Goal: Communication & Community: Answer question/provide support

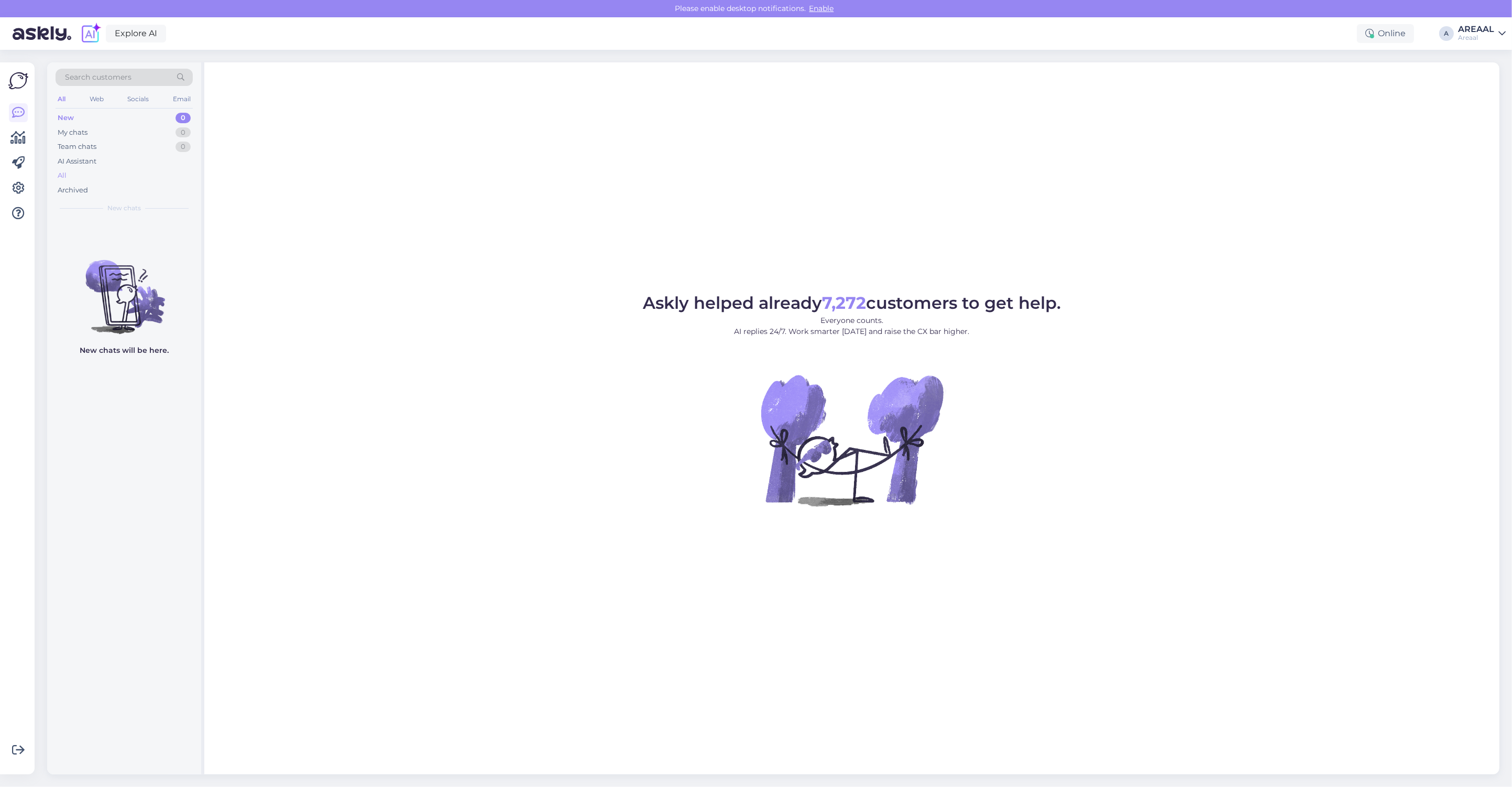
click at [160, 181] on div "All" at bounding box center [124, 176] width 137 height 15
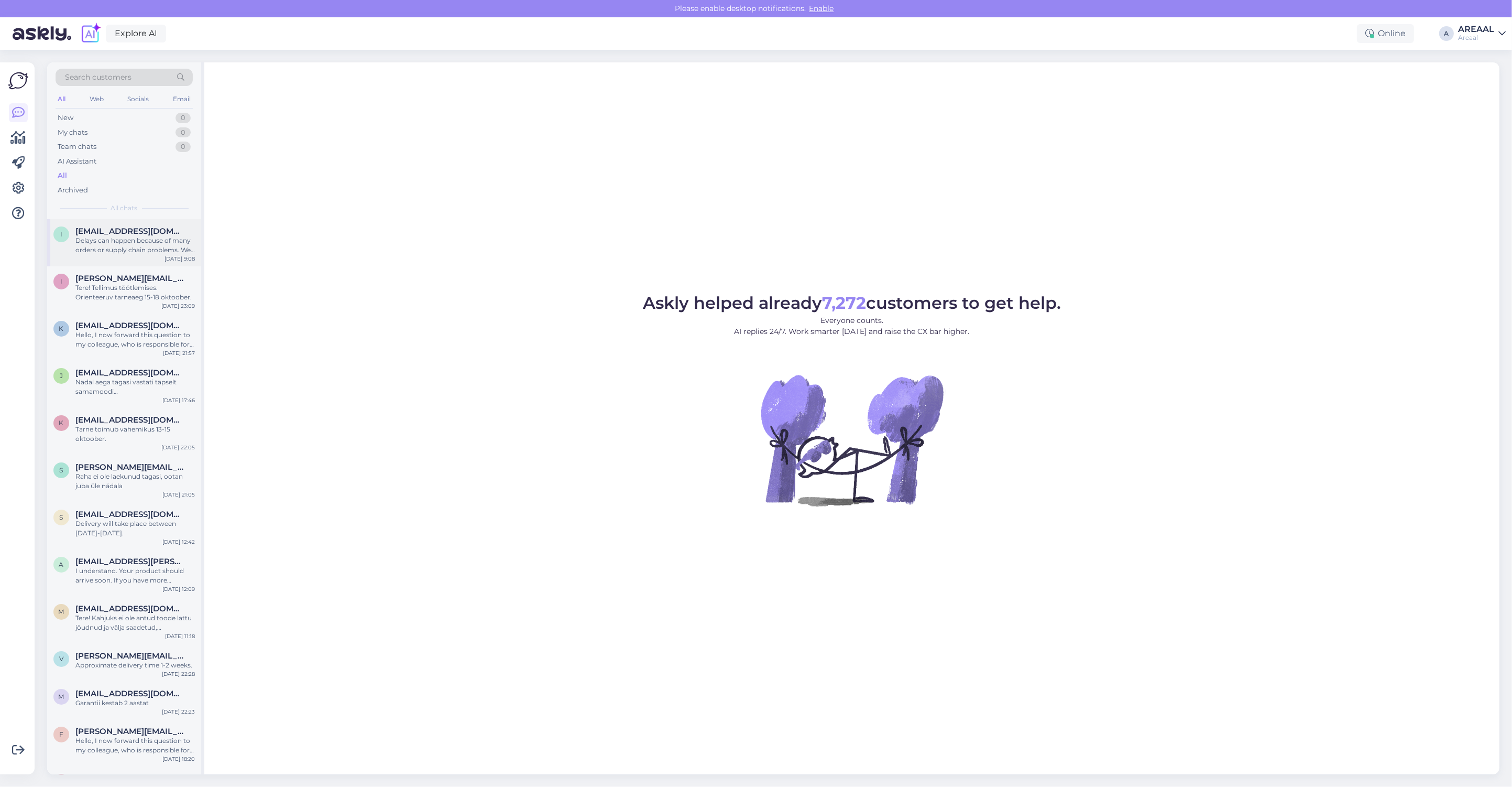
click at [158, 227] on div "[EMAIL_ADDRESS][DOMAIN_NAME]" at bounding box center [136, 231] width 120 height 9
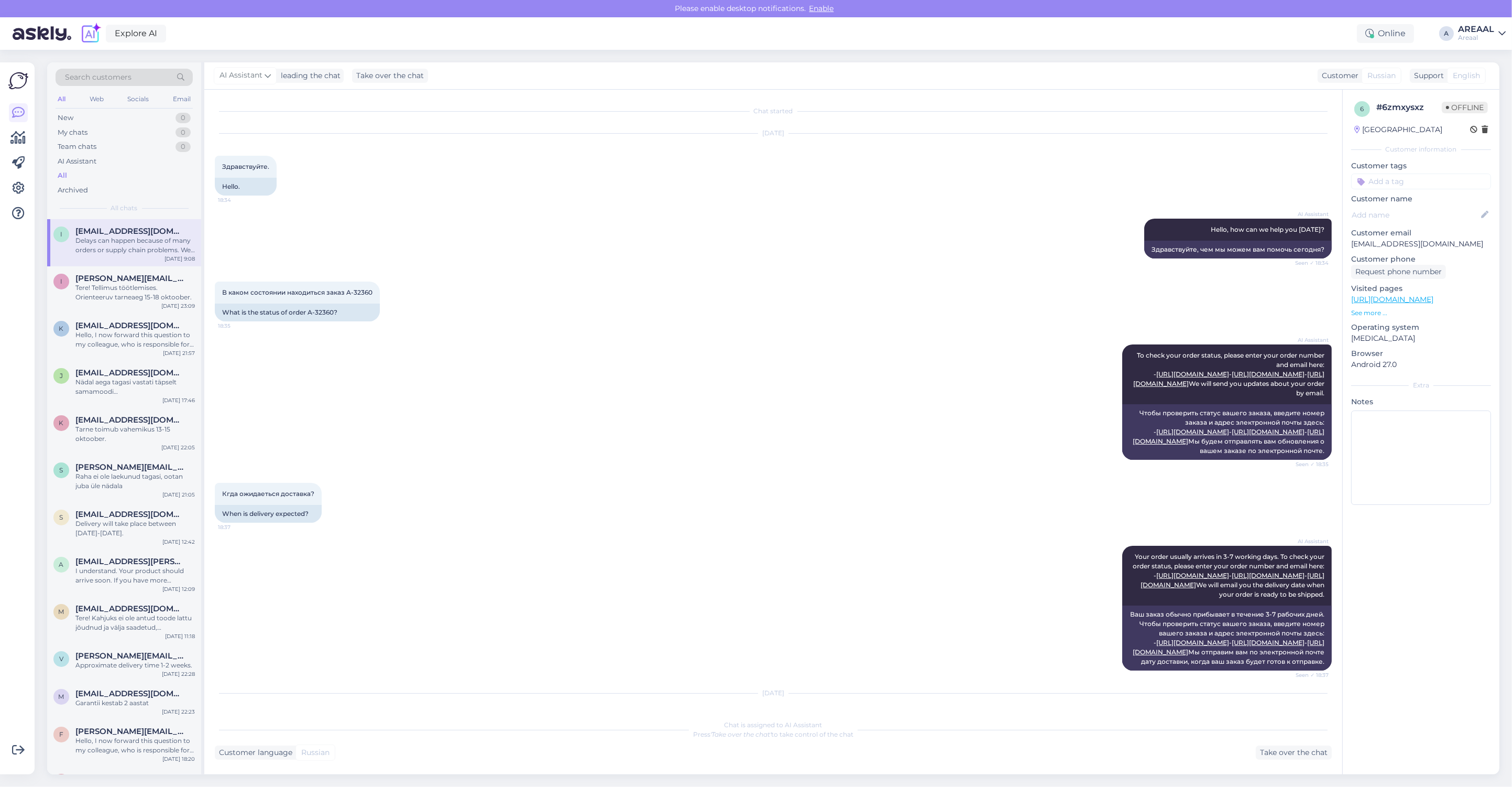
scroll to position [828, 0]
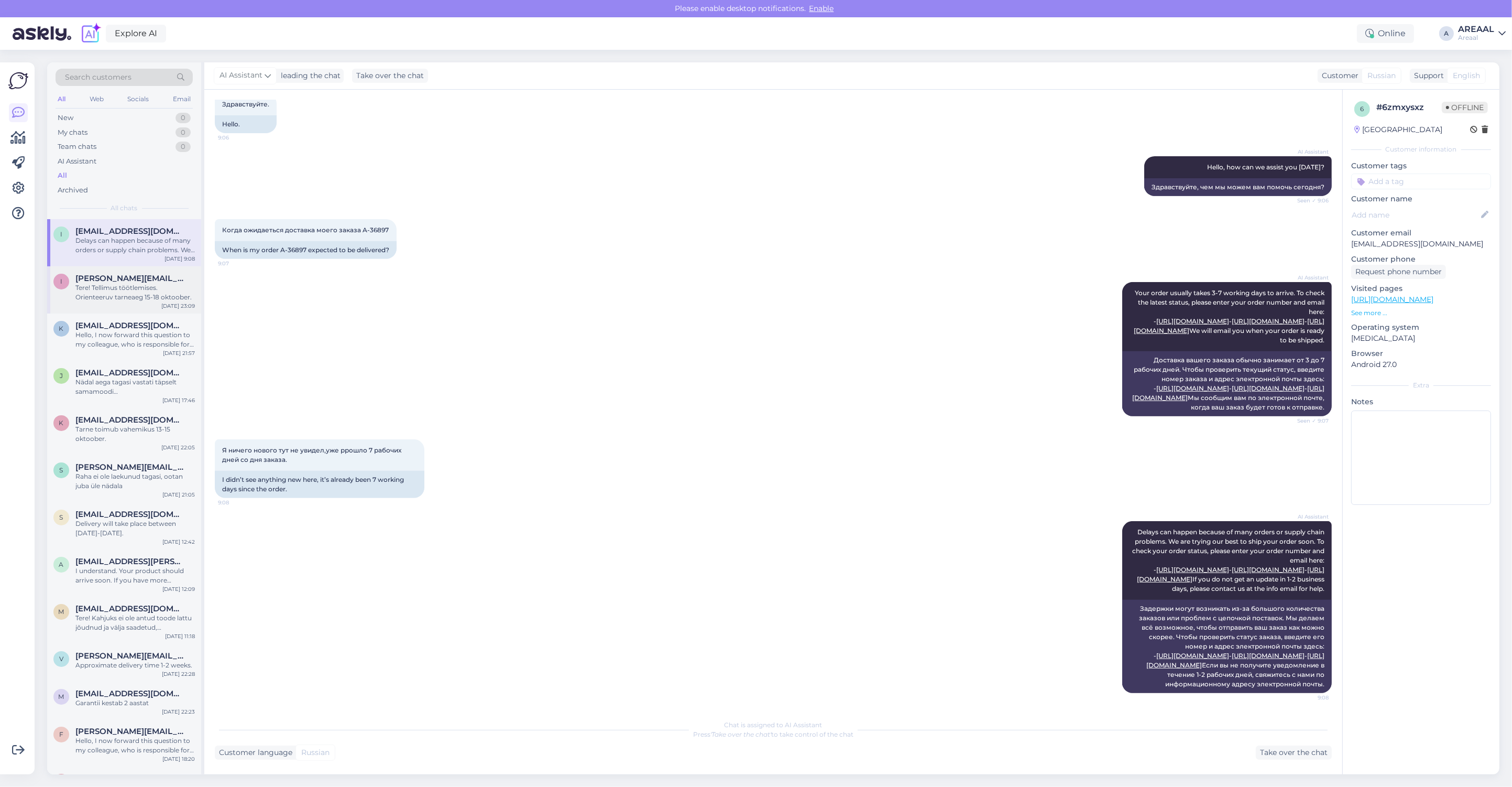
click at [146, 296] on div "Tere! Tellimus töötlemises. Orienteeruv tarneaeg 15-18 oktoober." at bounding box center [136, 292] width 120 height 19
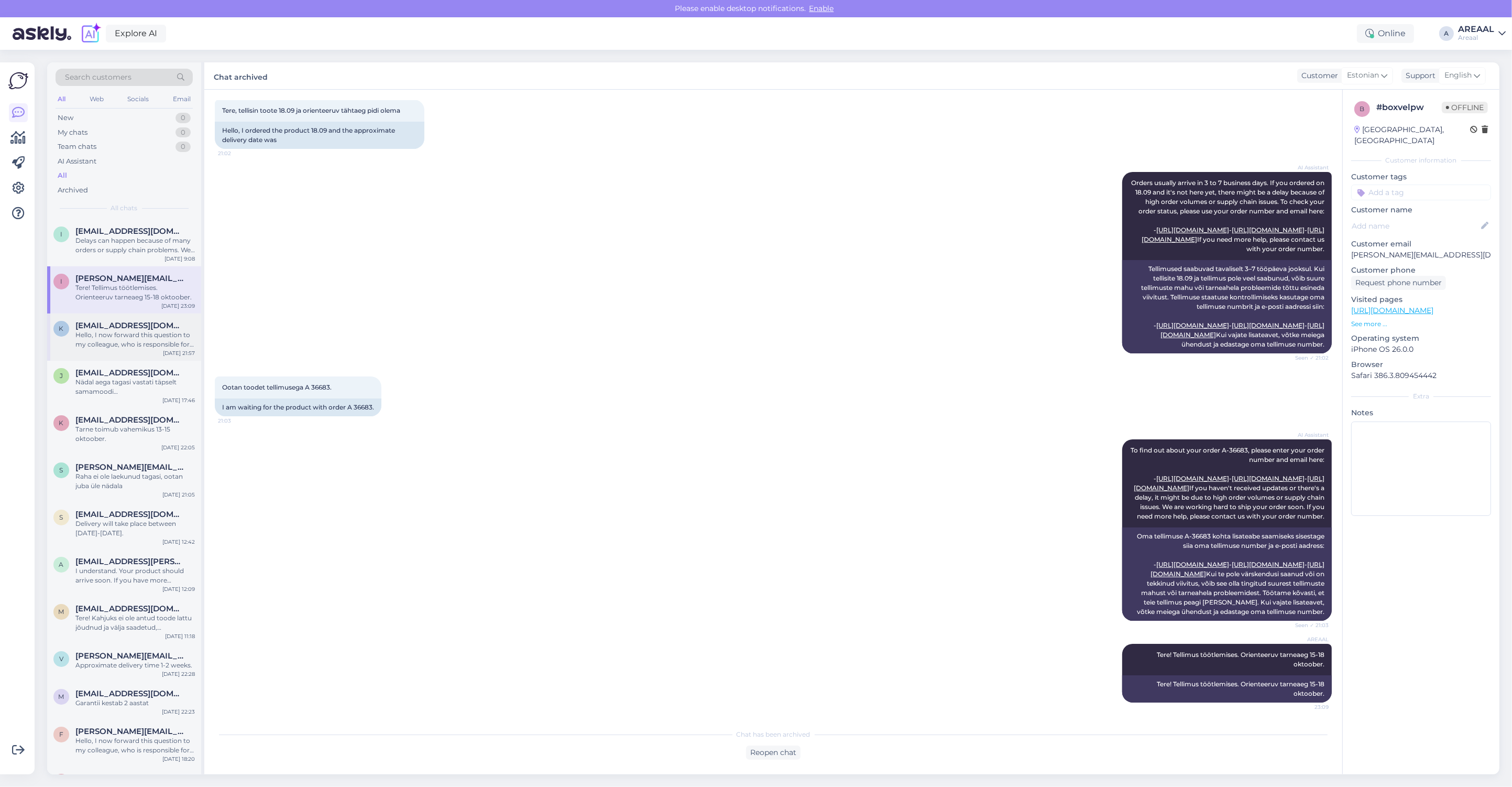
click at [152, 342] on div "Hello, I now forward this question to my colleague, who is responsible for this…" at bounding box center [136, 339] width 120 height 19
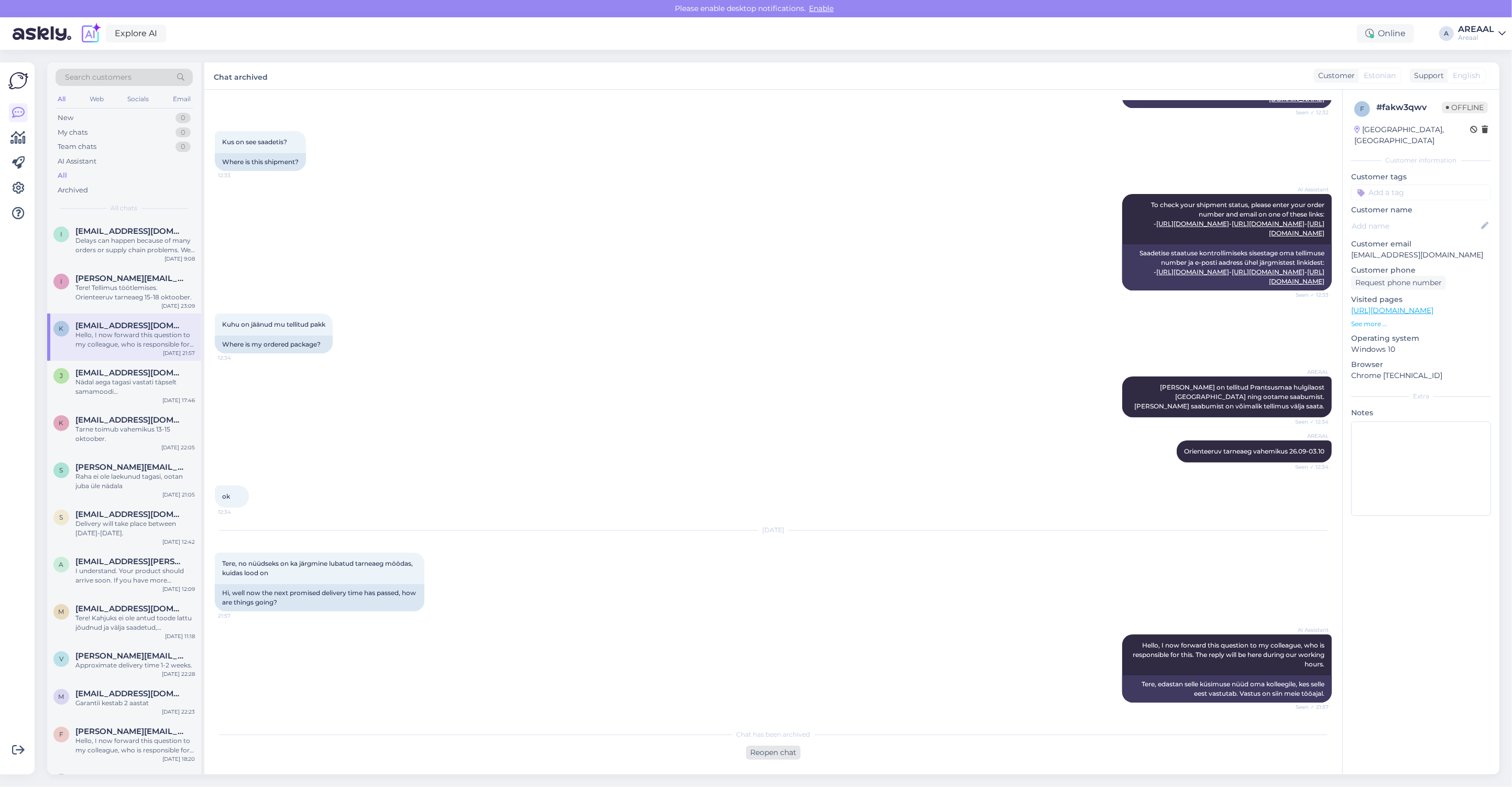
click at [779, 755] on div "Reopen chat" at bounding box center [773, 752] width 55 height 14
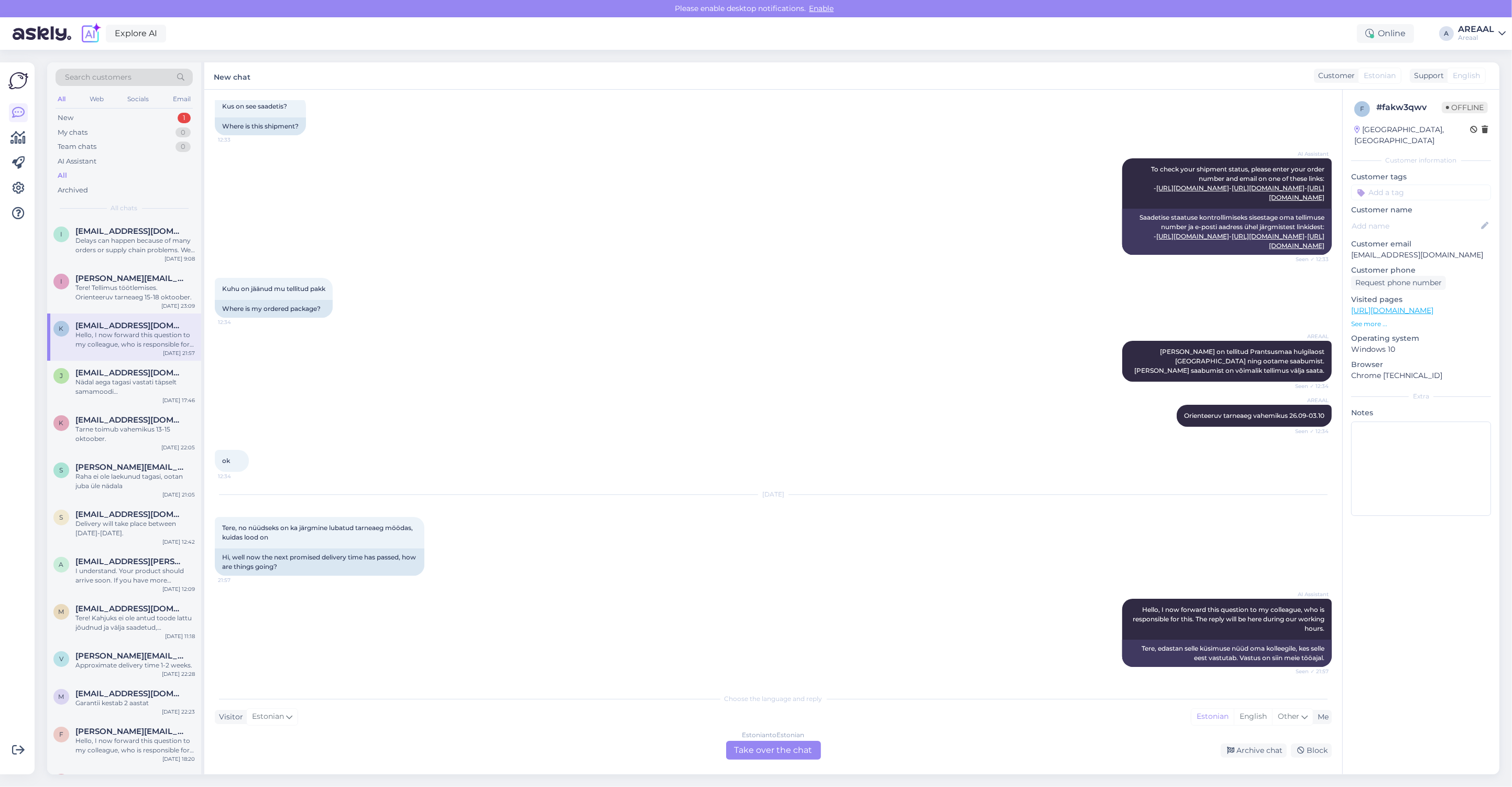
click at [777, 742] on div "Estonian to Estonian Take over the chat" at bounding box center [774, 750] width 95 height 19
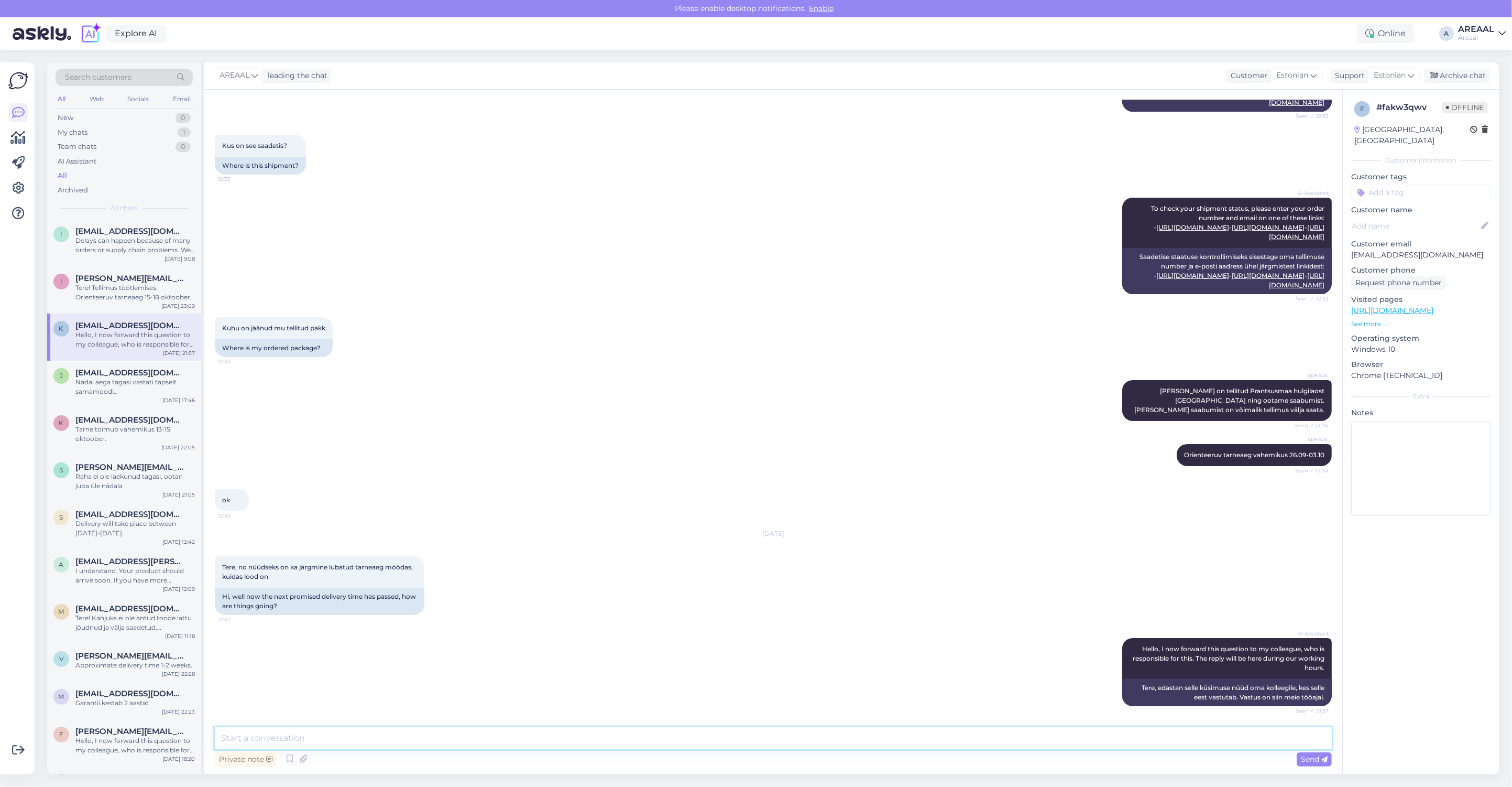
click at [778, 744] on textarea at bounding box center [773, 738] width 1117 height 22
type textarea "e"
type textarea "Tere! Näeme, et ei ole veel kahjuks lattu jõudnud ning seetõttu ei ole välja sa…"
click at [768, 733] on textarea "Tere! Näeme, et ei ole veel kahjuks lattu jõudnud ning seetõttu ei ole välja sa…" at bounding box center [773, 738] width 1117 height 22
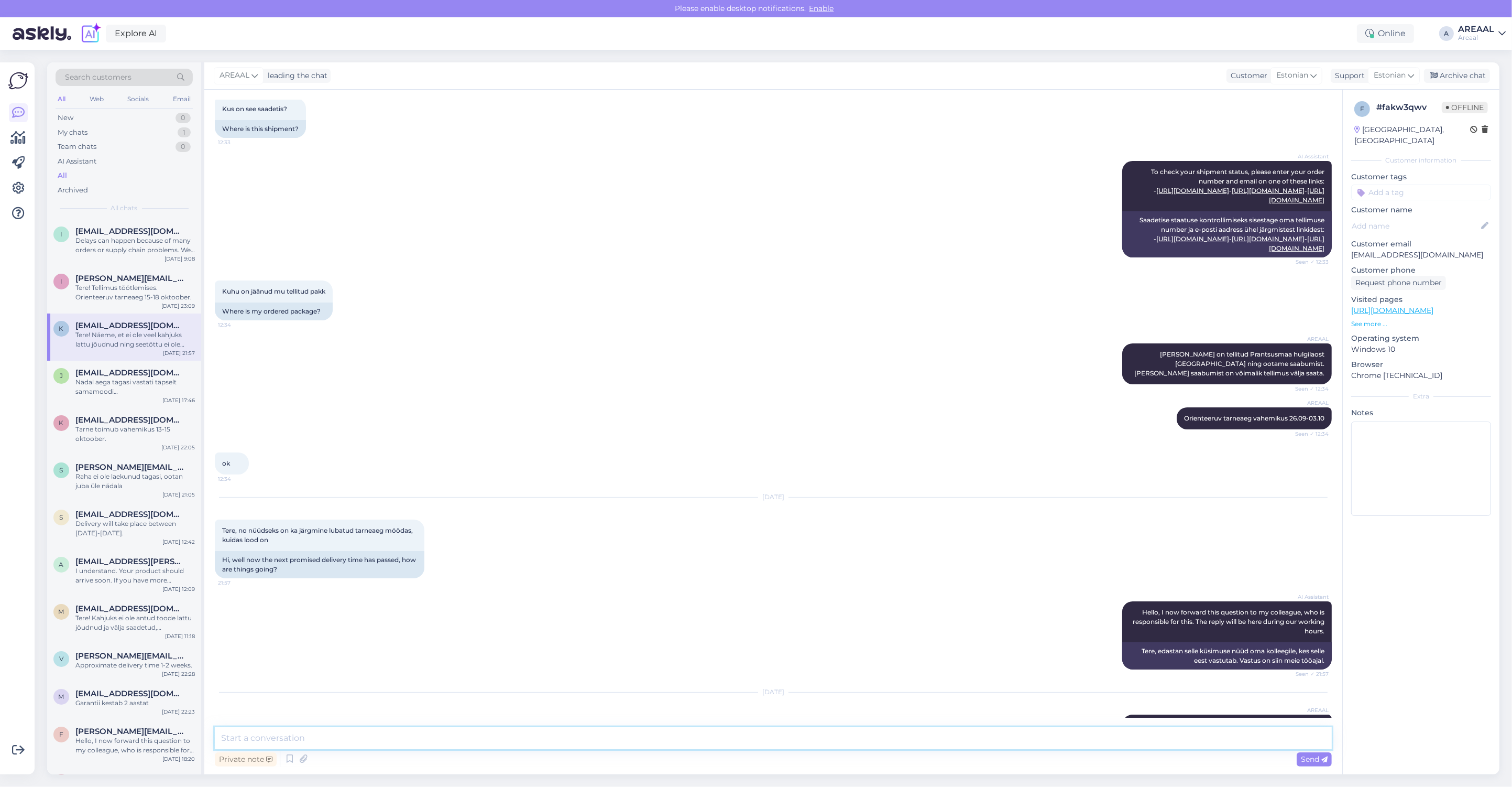
scroll to position [316, 0]
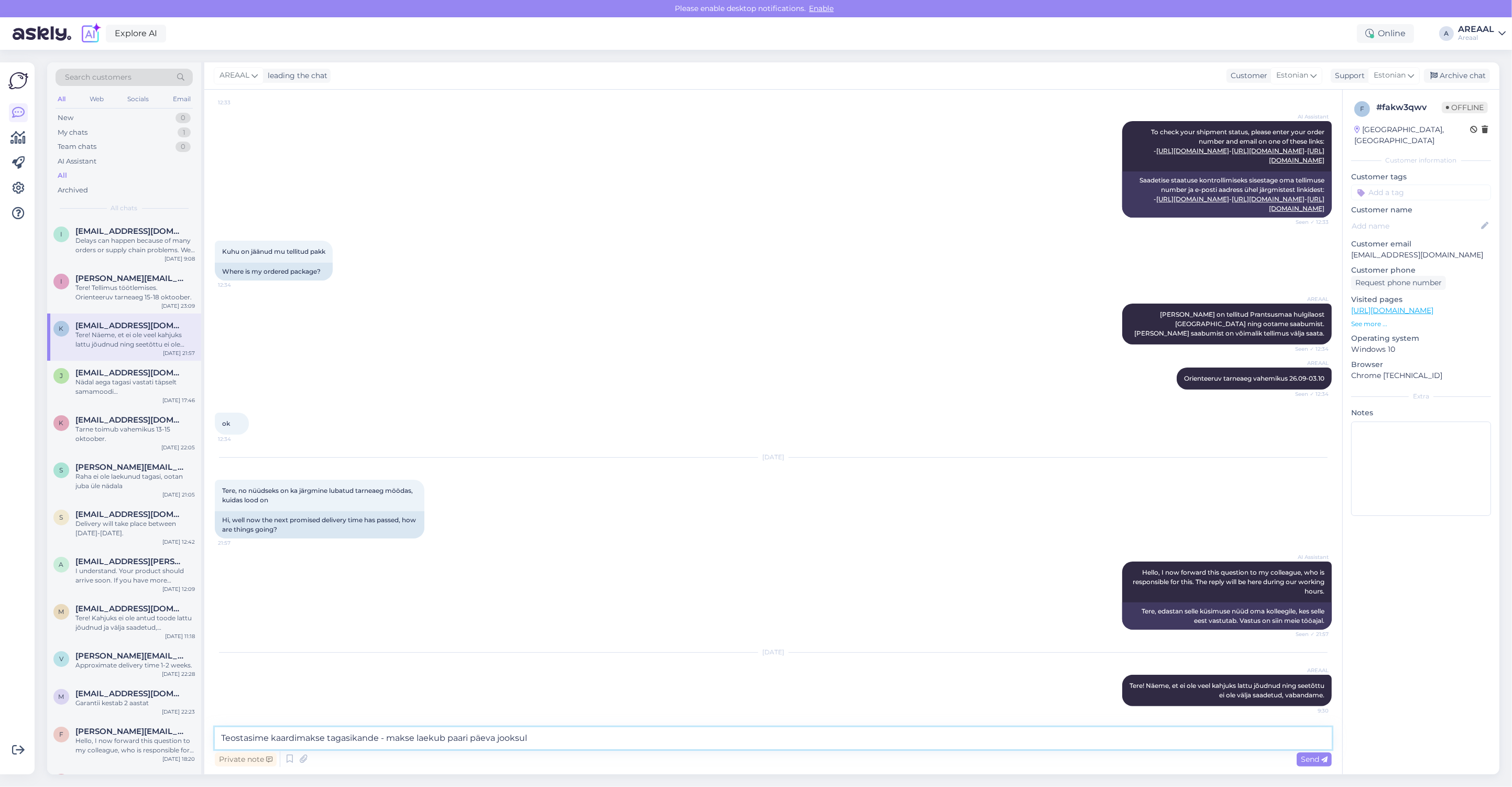
type textarea "Teostasime kaardimakse tagasikande - makse laekub paari päeva jooksul."
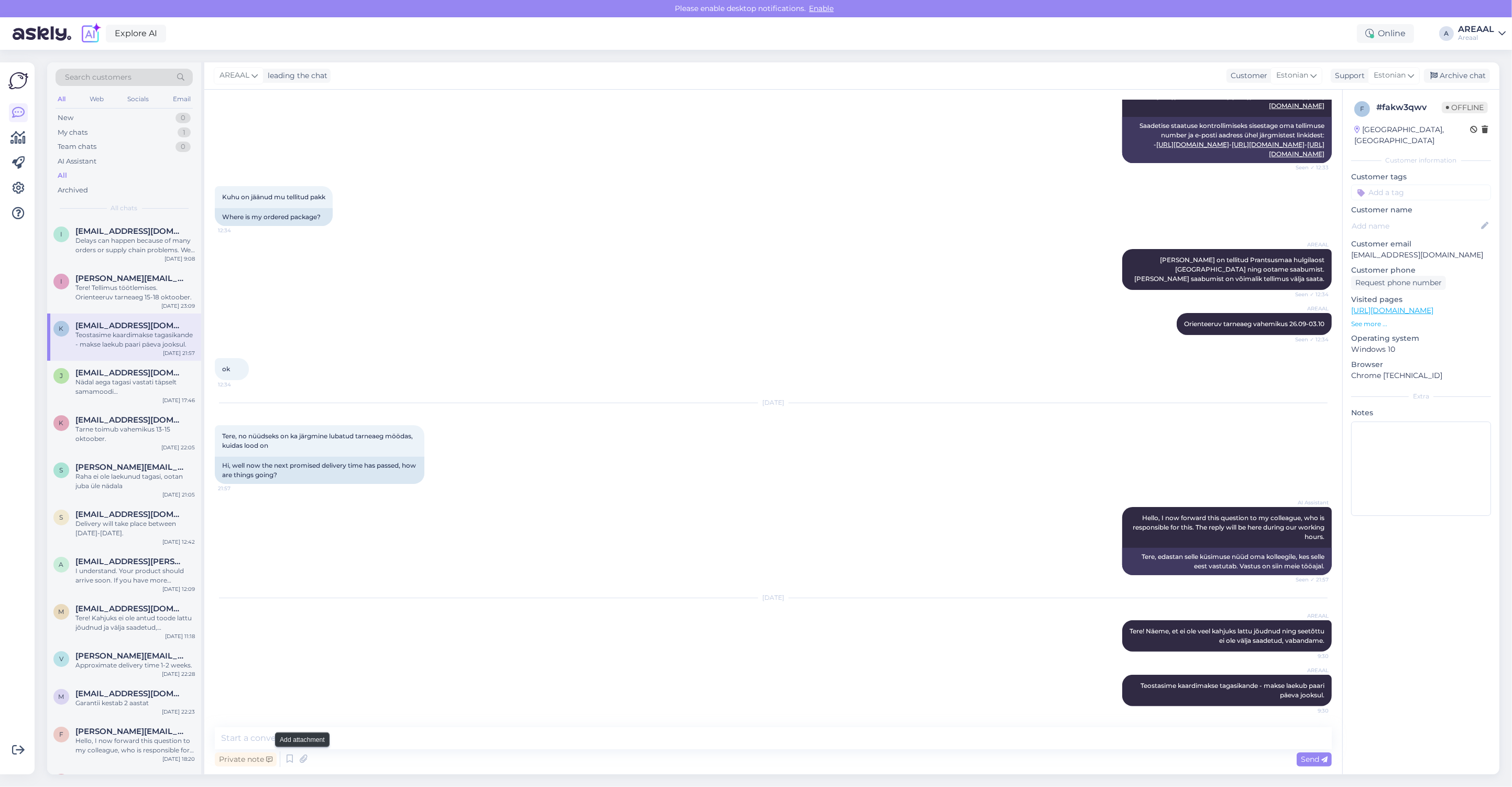
click at [312, 766] on div "Private note Send" at bounding box center [773, 759] width 1117 height 20
click at [306, 762] on icon at bounding box center [303, 759] width 15 height 16
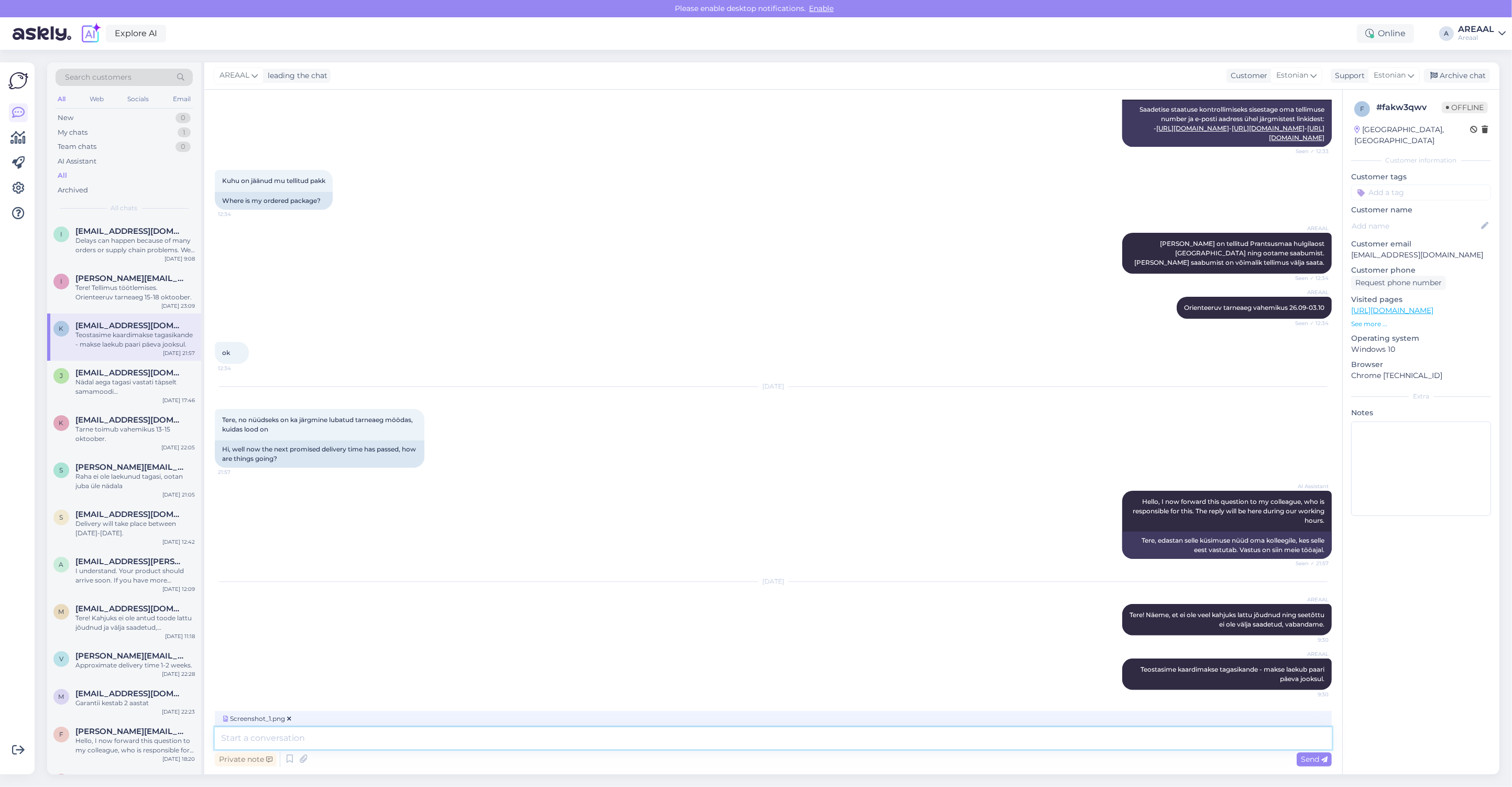
click at [410, 744] on textarea at bounding box center [773, 738] width 1117 height 22
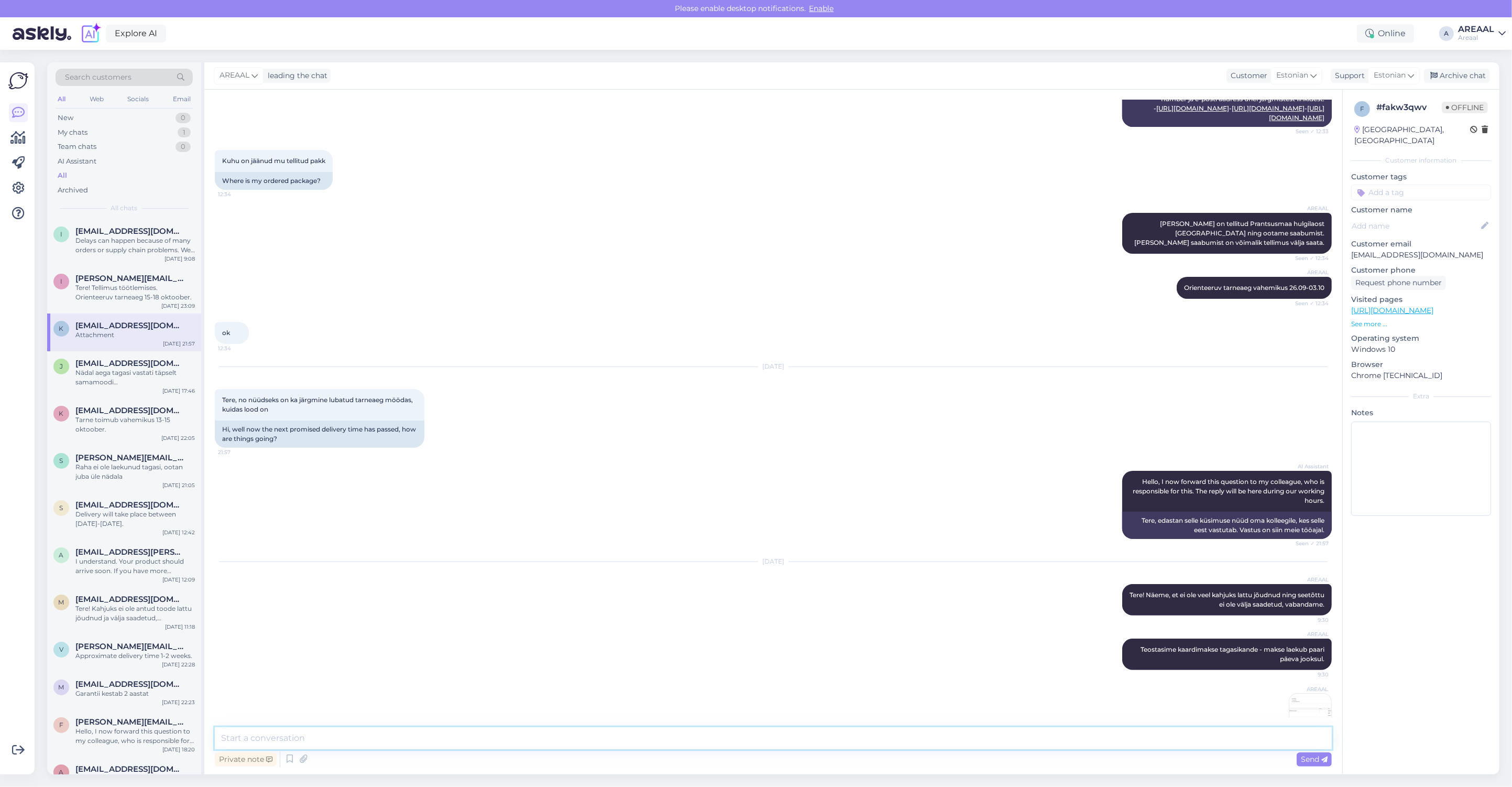
scroll to position [438, 0]
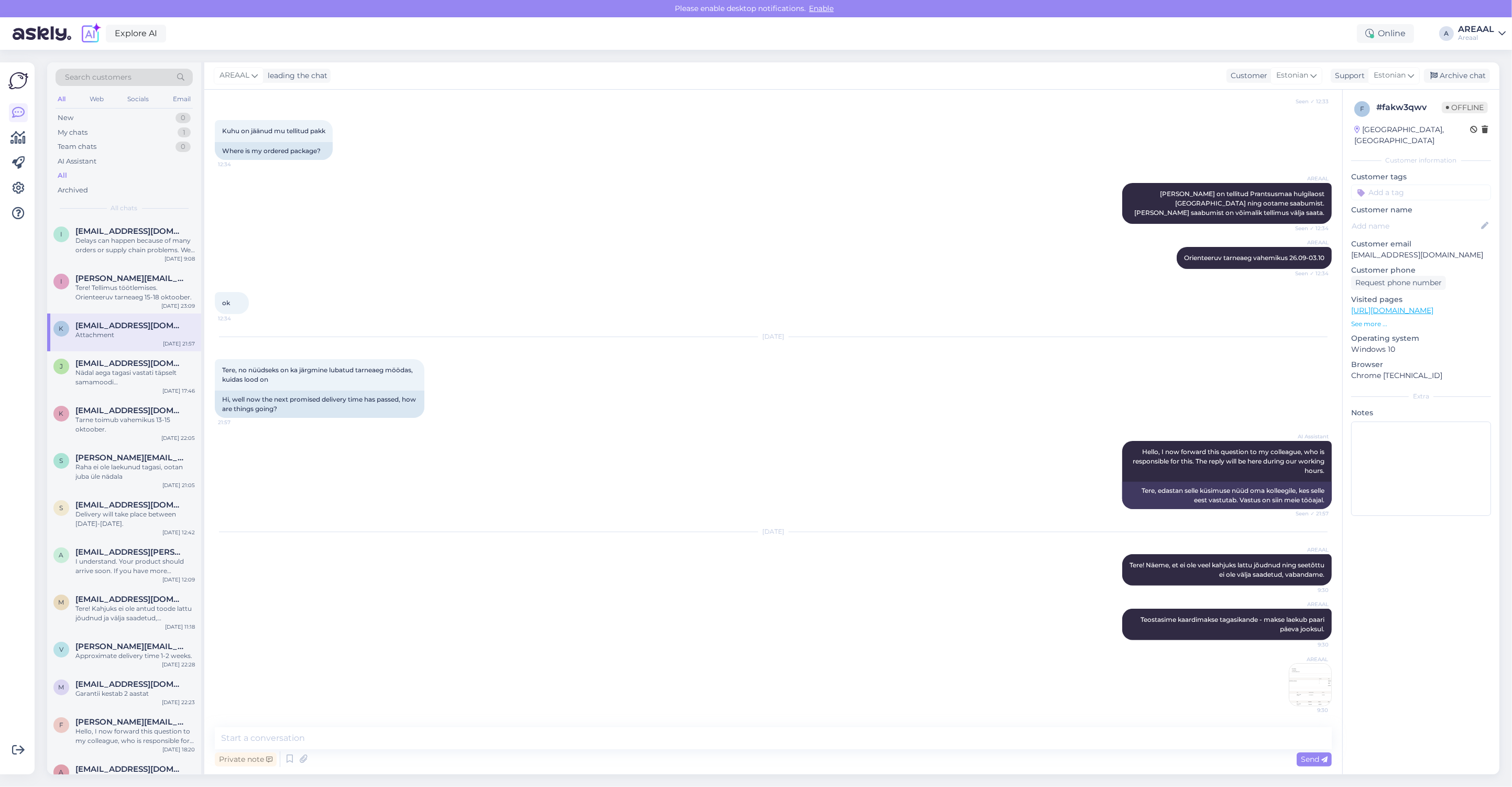
click at [1295, 675] on img at bounding box center [1310, 684] width 42 height 42
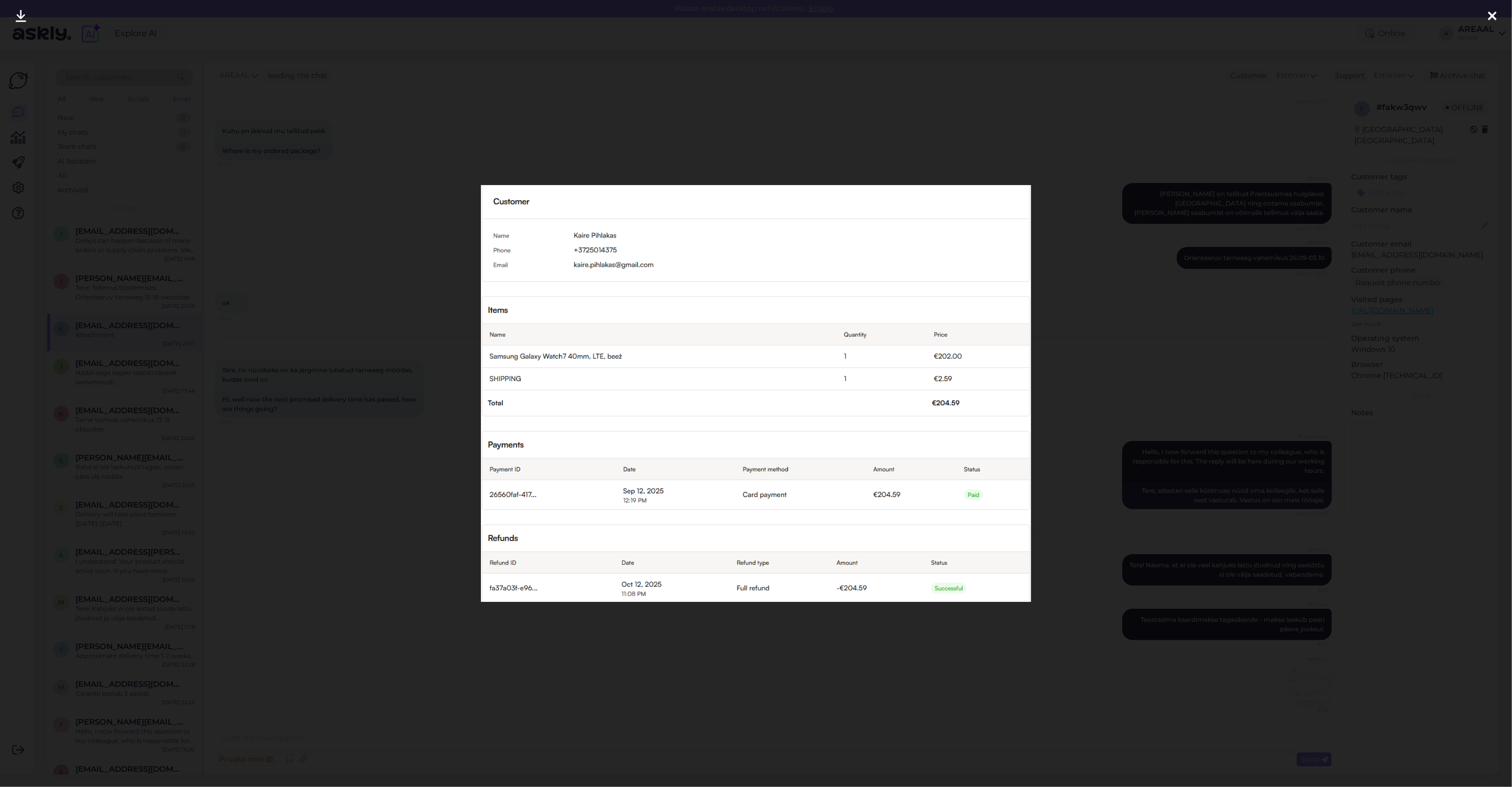
click at [861, 686] on div at bounding box center [756, 394] width 1512 height 787
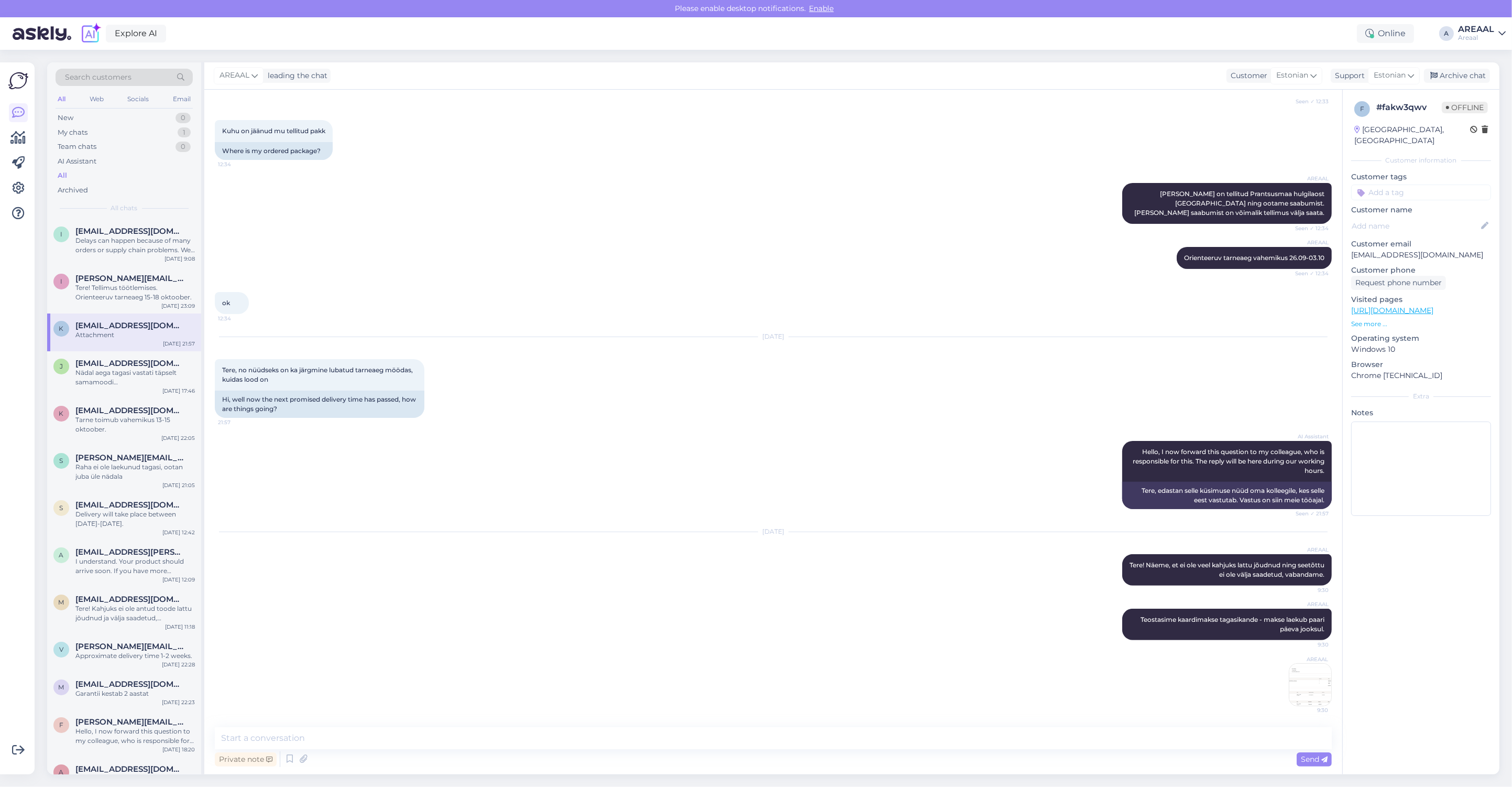
click at [1463, 66] on div "AREAAL leading the chat Customer Estonian Support Estonian Archive chat" at bounding box center [852, 76] width 1295 height 27
click at [1460, 75] on div "Archive chat" at bounding box center [1457, 76] width 66 height 14
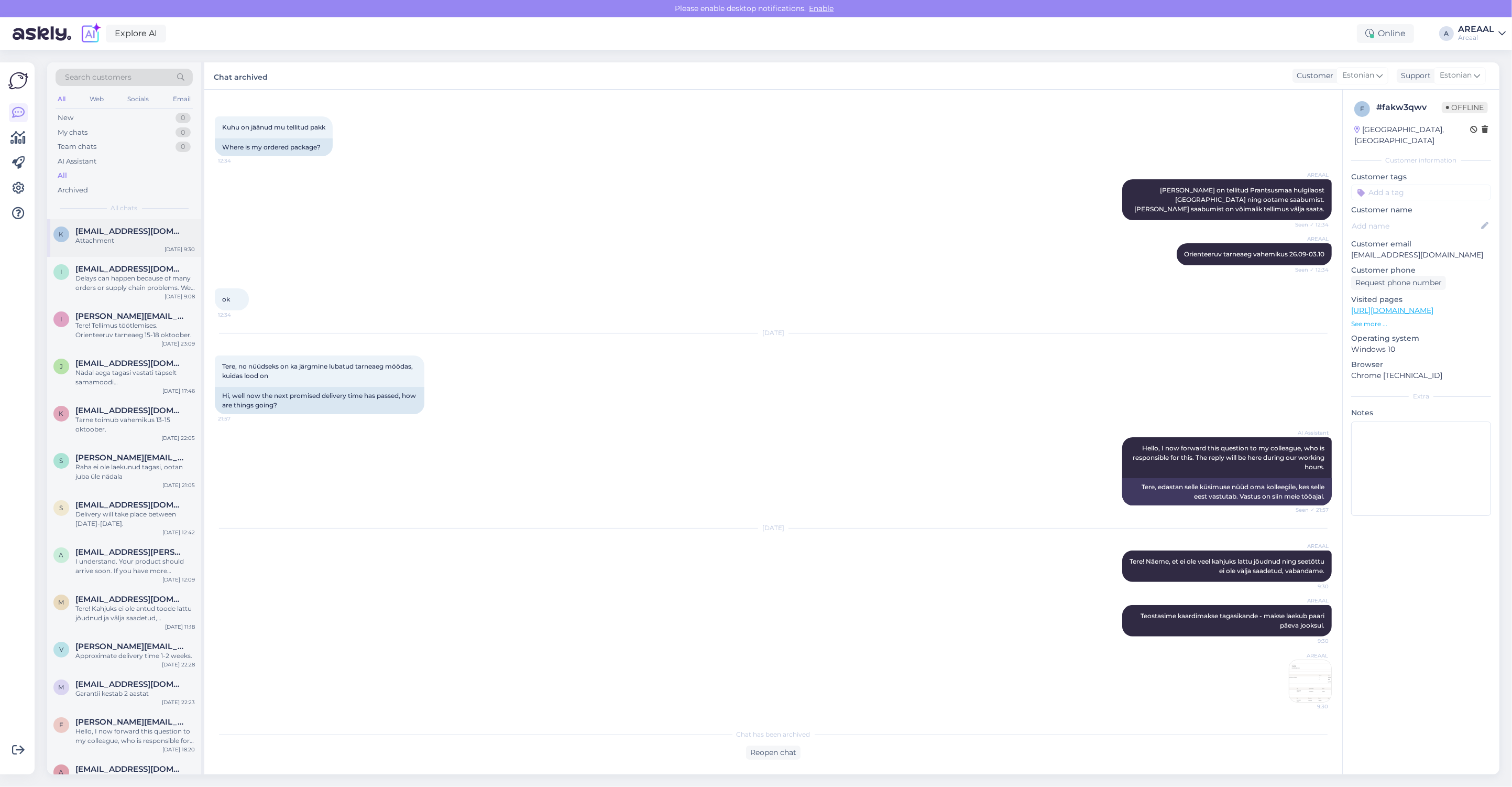
click at [76, 243] on div "Attachment" at bounding box center [136, 241] width 120 height 9
click at [109, 276] on div "Delays can happen because of many orders or supply chain problems. We are tryin…" at bounding box center [136, 283] width 120 height 19
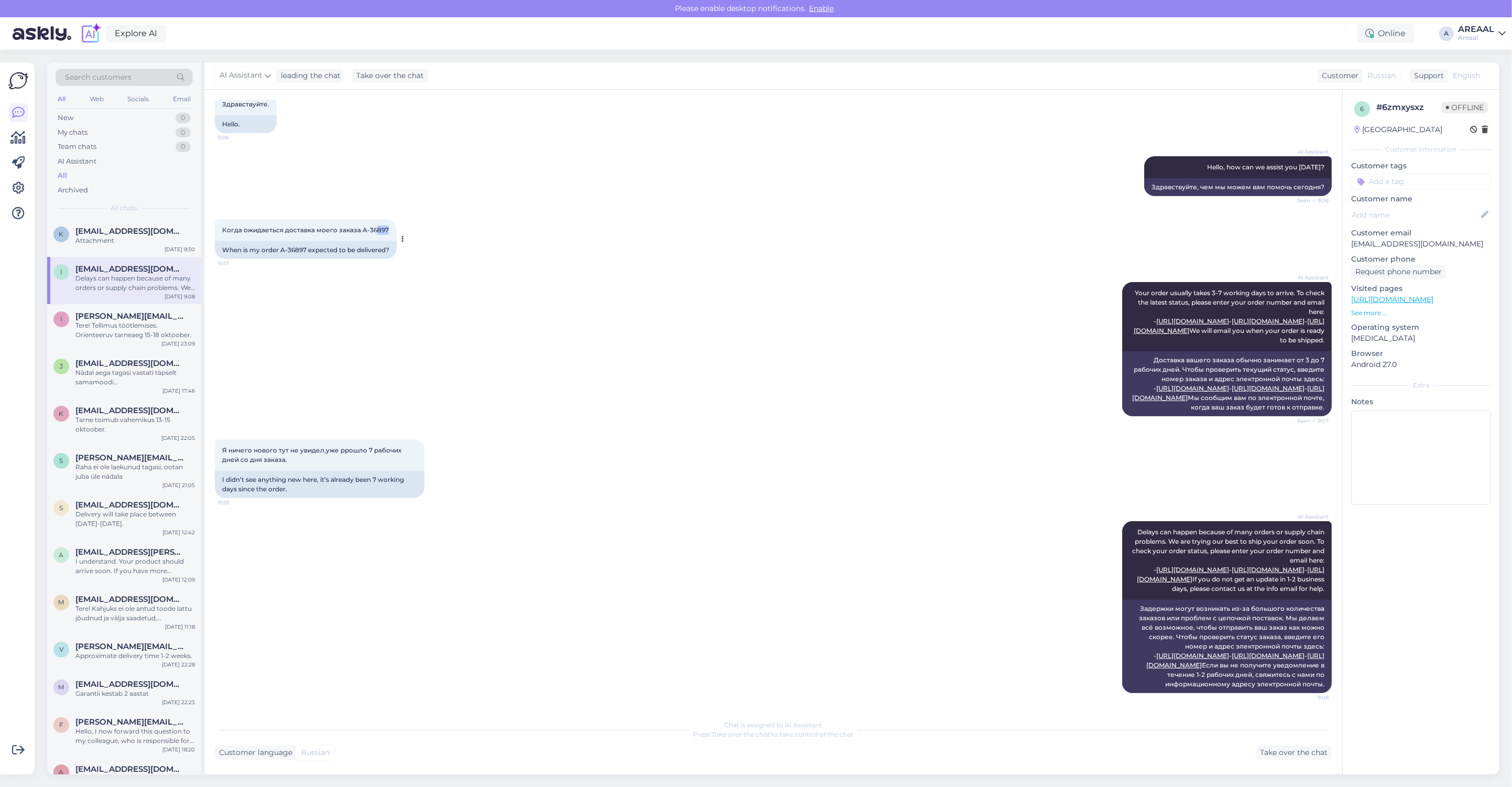
copy span "897"
copy span "A-36897"
drag, startPoint x: 368, startPoint y: 130, endPoint x: 360, endPoint y: 132, distance: 8.2
click at [360, 219] on div "Когда ожидаеться доставка моего заказа A-36897 9:07" at bounding box center [306, 230] width 182 height 22
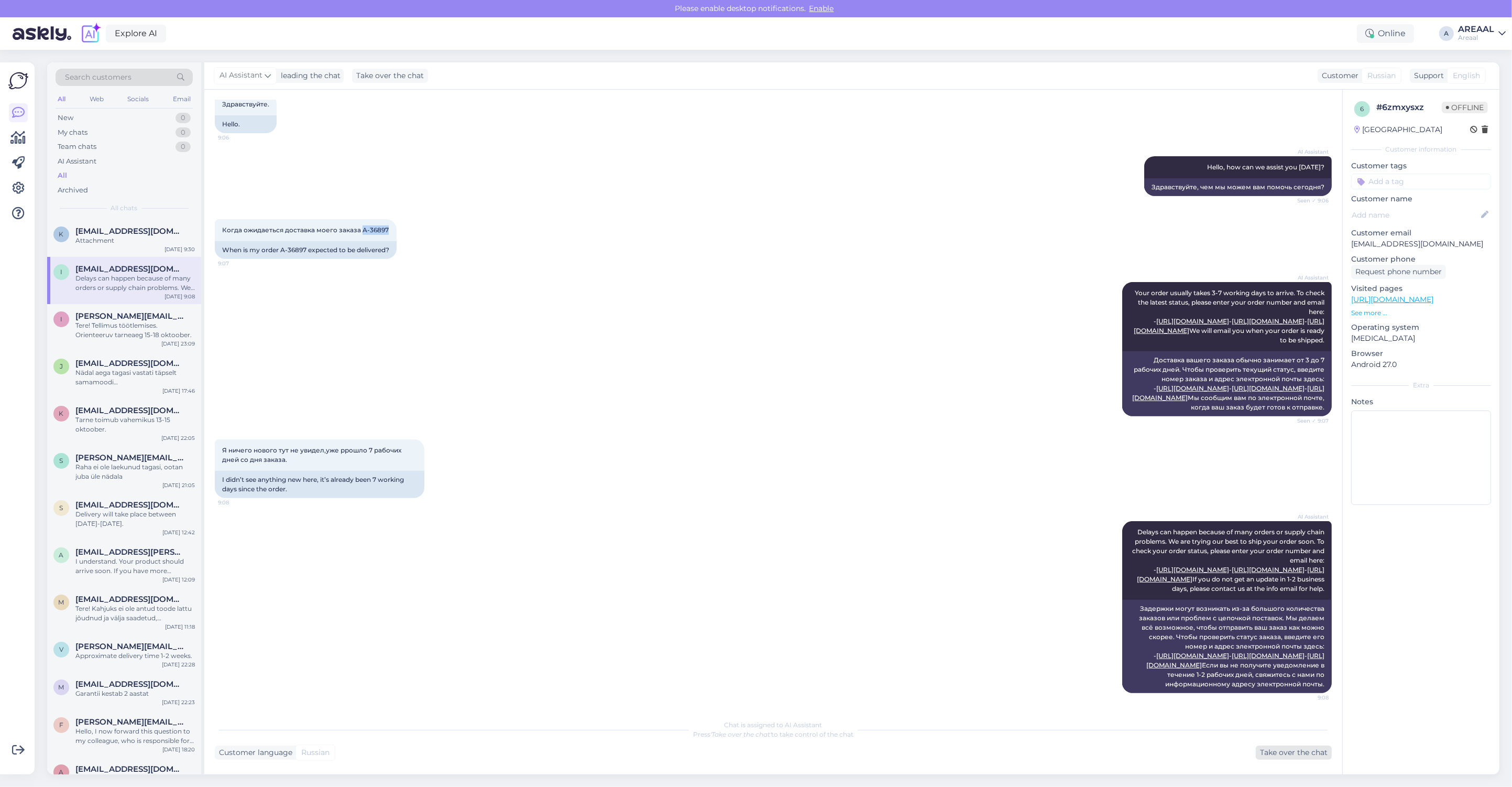
click at [1271, 751] on div "Take over the chat" at bounding box center [1294, 752] width 76 height 14
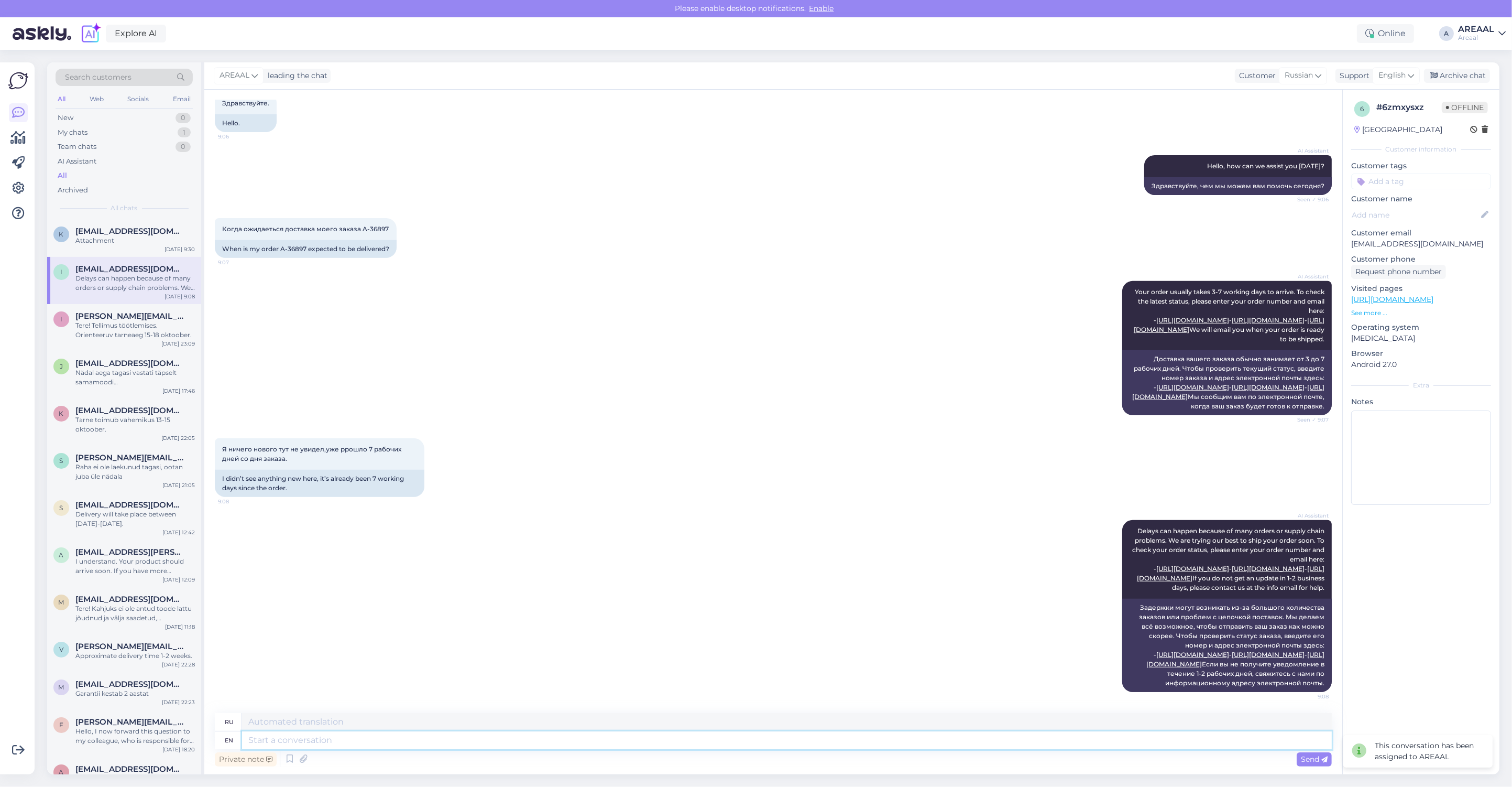
click at [1205, 741] on textarea at bounding box center [787, 740] width 1090 height 18
type textarea "Approximate deliv"
type textarea "Приблизительный"
type textarea "Approximate delivrey time"
type textarea "Приблизительная доставка"
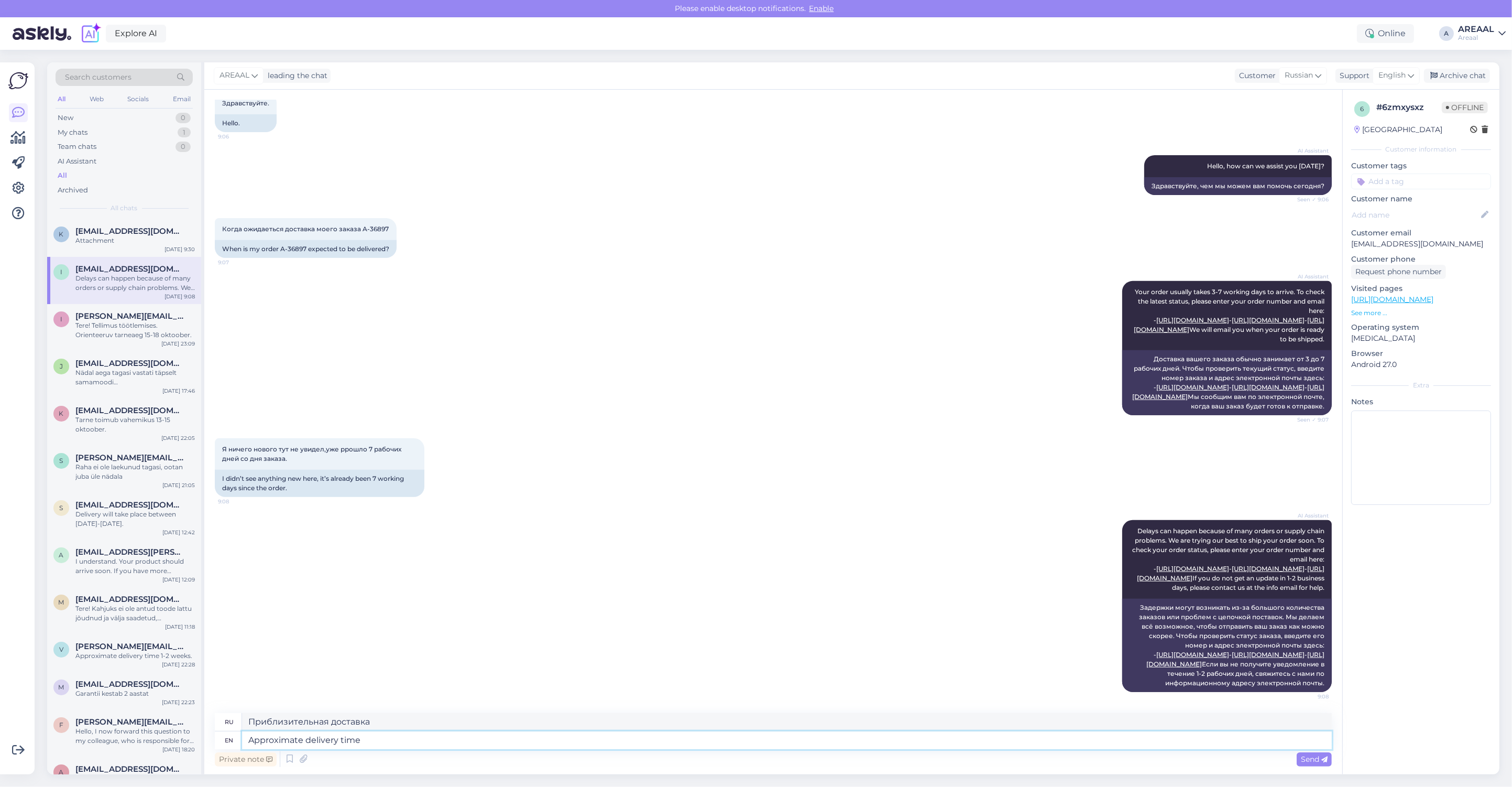
type textarea "Approximate delivery time f"
type textarea "Ориентировочная доставка"
type textarea "Approximate delivery time fo"
type textarea "Примерное время доставки"
type textarea "Approximate delivery time for this m"
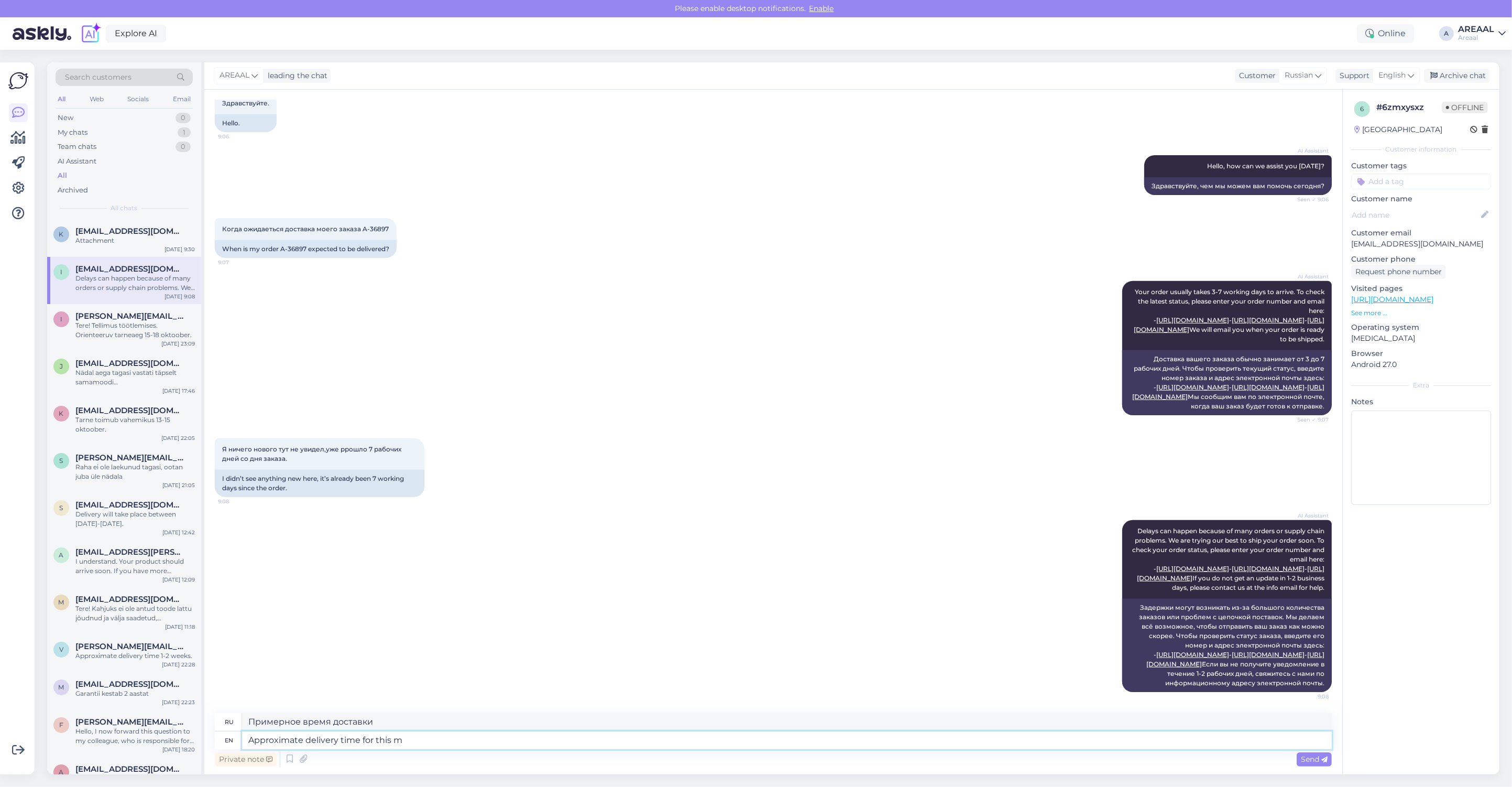
type textarea "Ориентировочное время доставки"
type textarea "Approximate delivery time for this model"
type textarea "Примерное время доставки для этого"
type textarea "Approximate delivery time for this model is"
type textarea "Ориентировочный срок поставки данной модели составляет"
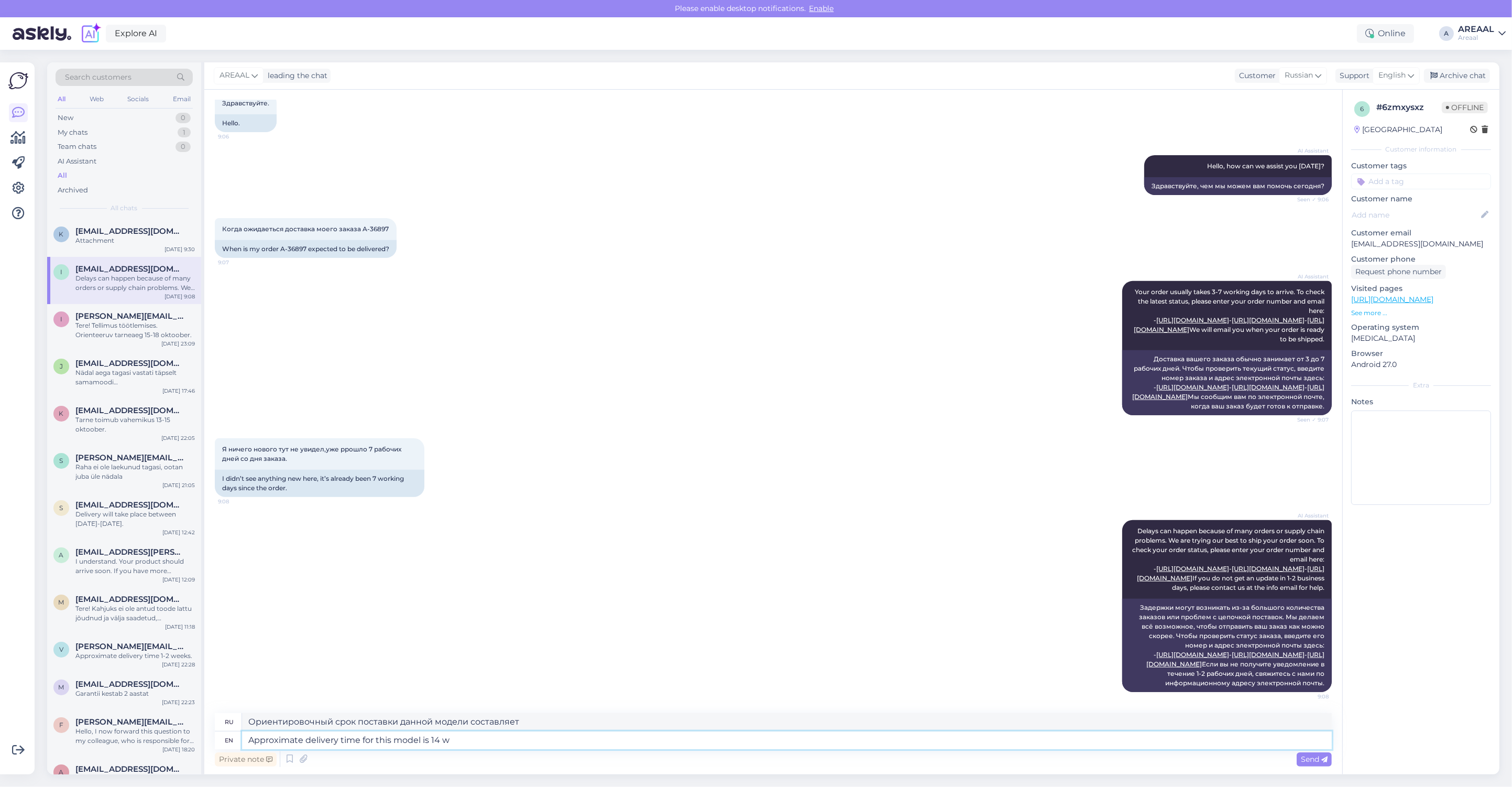
type textarea "Approximate delivery time for this model is 14 wo"
type textarea "Ориентировочный срок поставки данной модели — 14"
type textarea "Approximate delivery time for this model is 14 working day"
type textarea "Ориентировочный срок поставки данной модели — 14 рабочих дней."
type textarea "Approximate delivery time for this model is 14 working days. Order is"
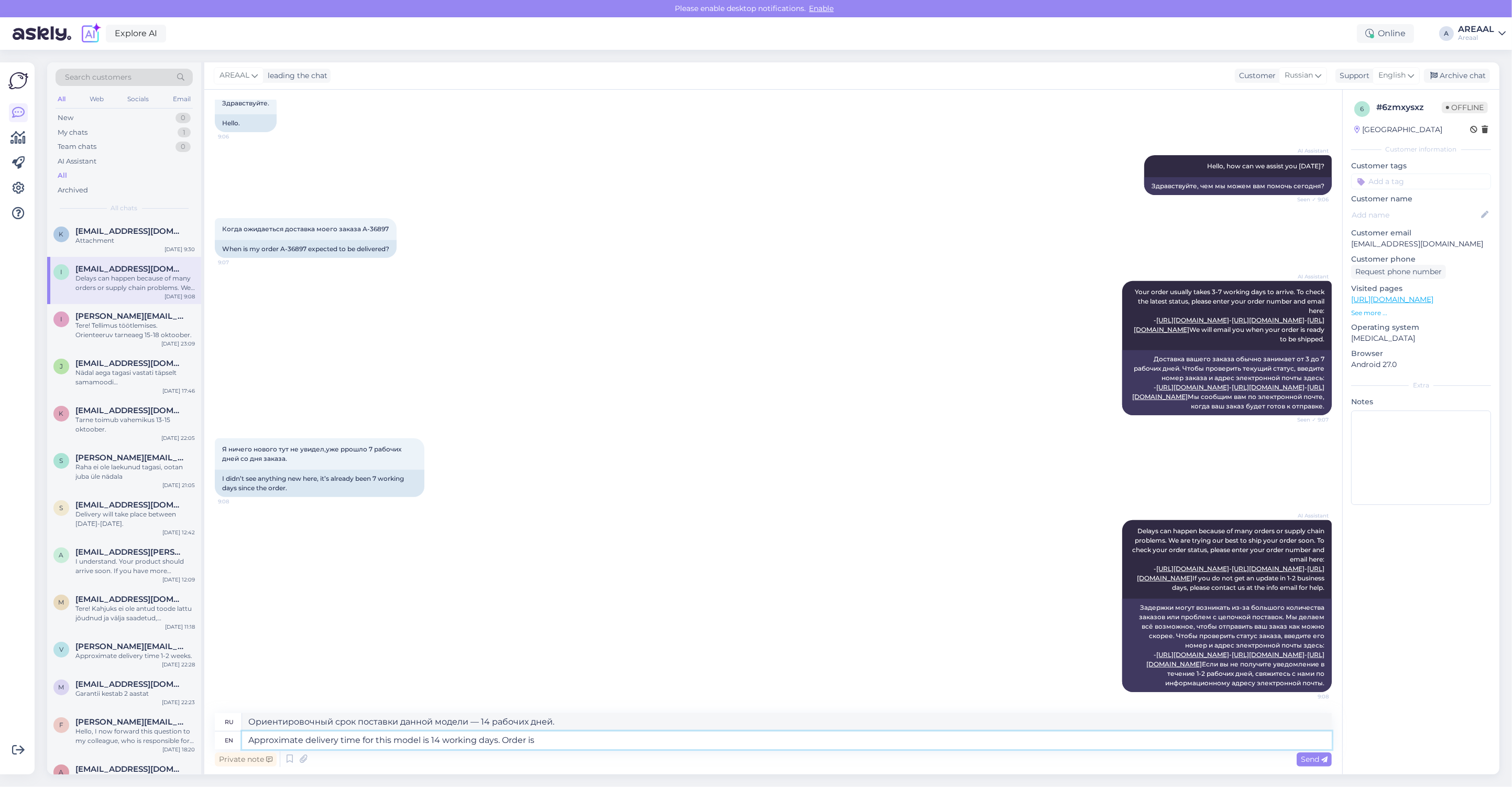
type textarea "Ориентировочный срок доставки этой модели — 14 рабочих дней. Заказать"
type textarea "Approximate delivery time for this model is 14 working days. Order is in"
type textarea "Ориентировочный срок доставки этой модели — 14 рабочих дней. Заказ оформлен."
type textarea "Approximate delivery time for this model is 14 working days. Order is in pr"
type textarea "Ориентировочный срок доставки этой модели — 14 рабочих дней. Заказ находится в.…"
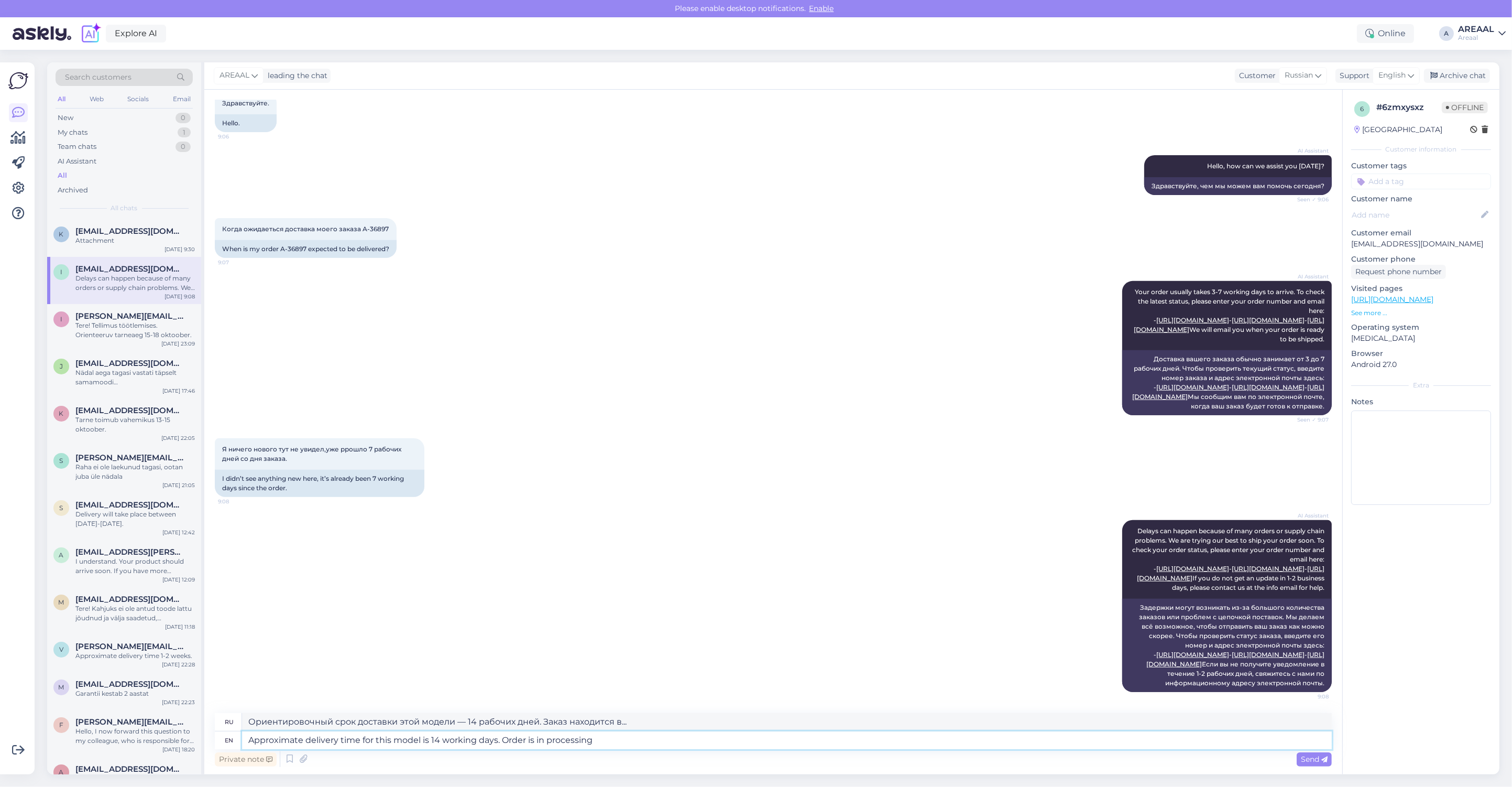
type textarea "Approximate delivery time for this model is 14 working days. Order is in proces…"
type textarea "Ориентировочный срок доставки этой модели — 14 рабочих дней. Заказ находится в …"
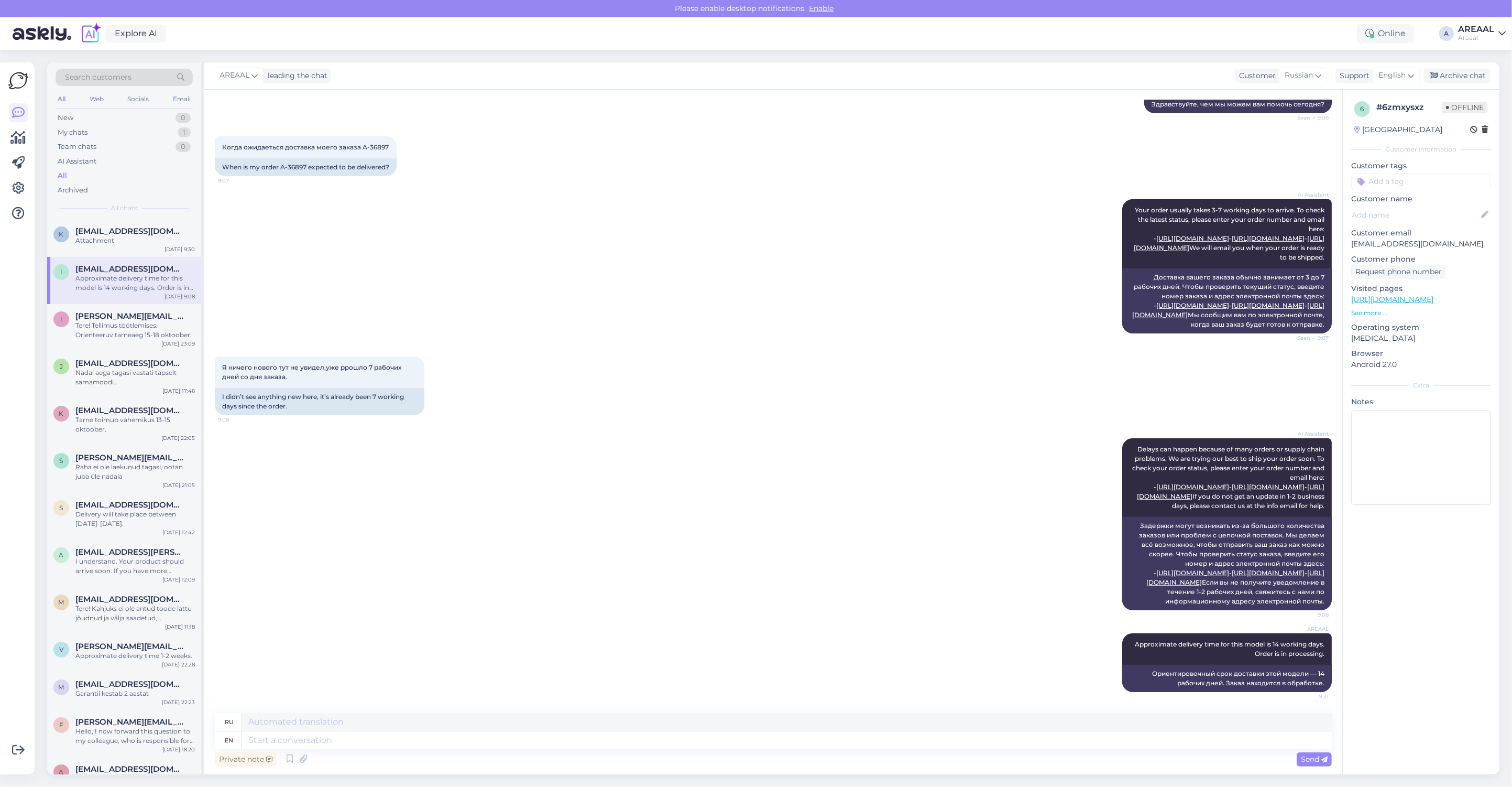
click at [1467, 66] on div "AREAAL leading the chat Customer Russian Support English Archive chat" at bounding box center [852, 76] width 1295 height 27
click at [1470, 69] on div "Archive chat" at bounding box center [1457, 76] width 66 height 14
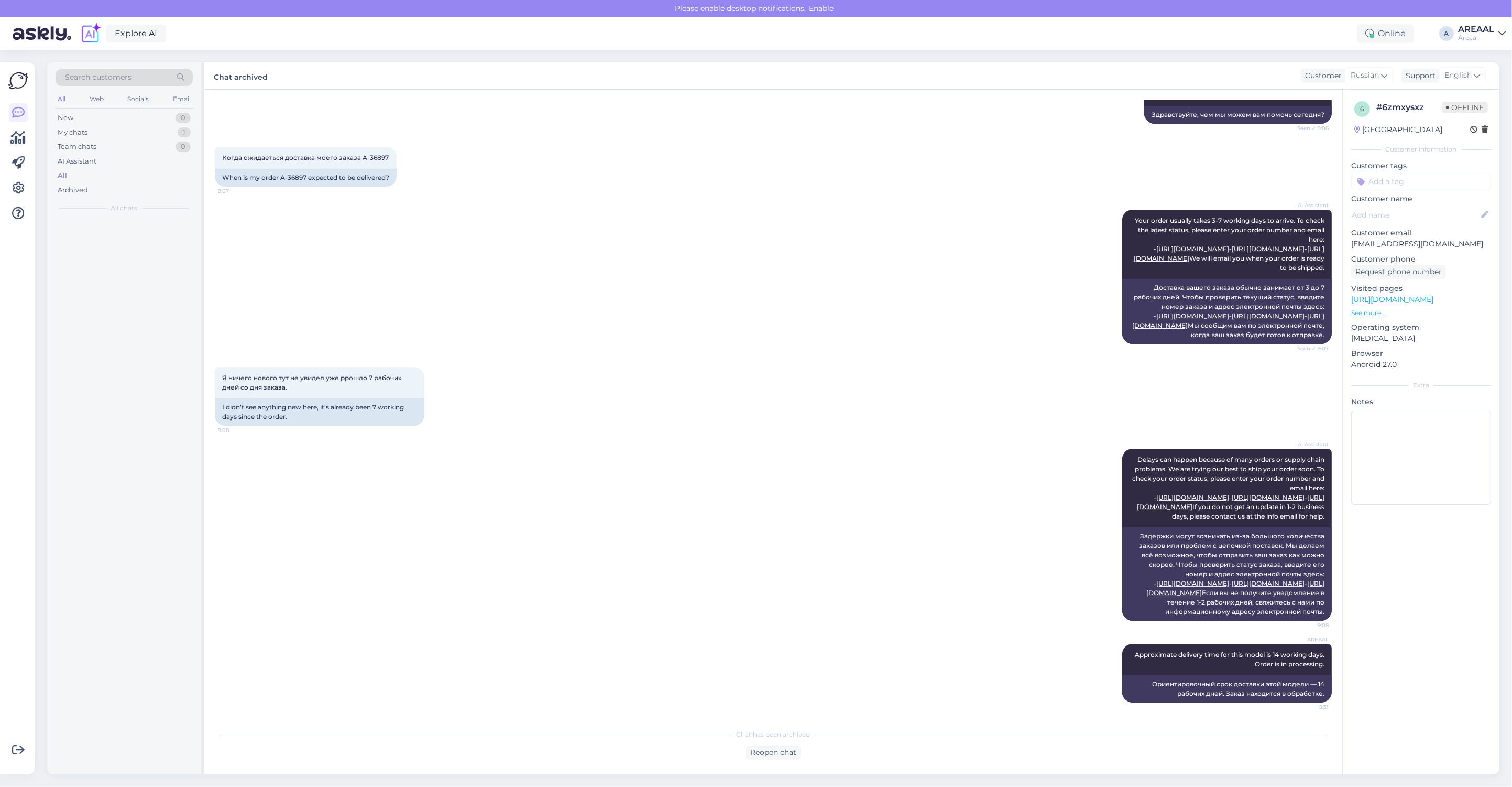
scroll to position [900, 0]
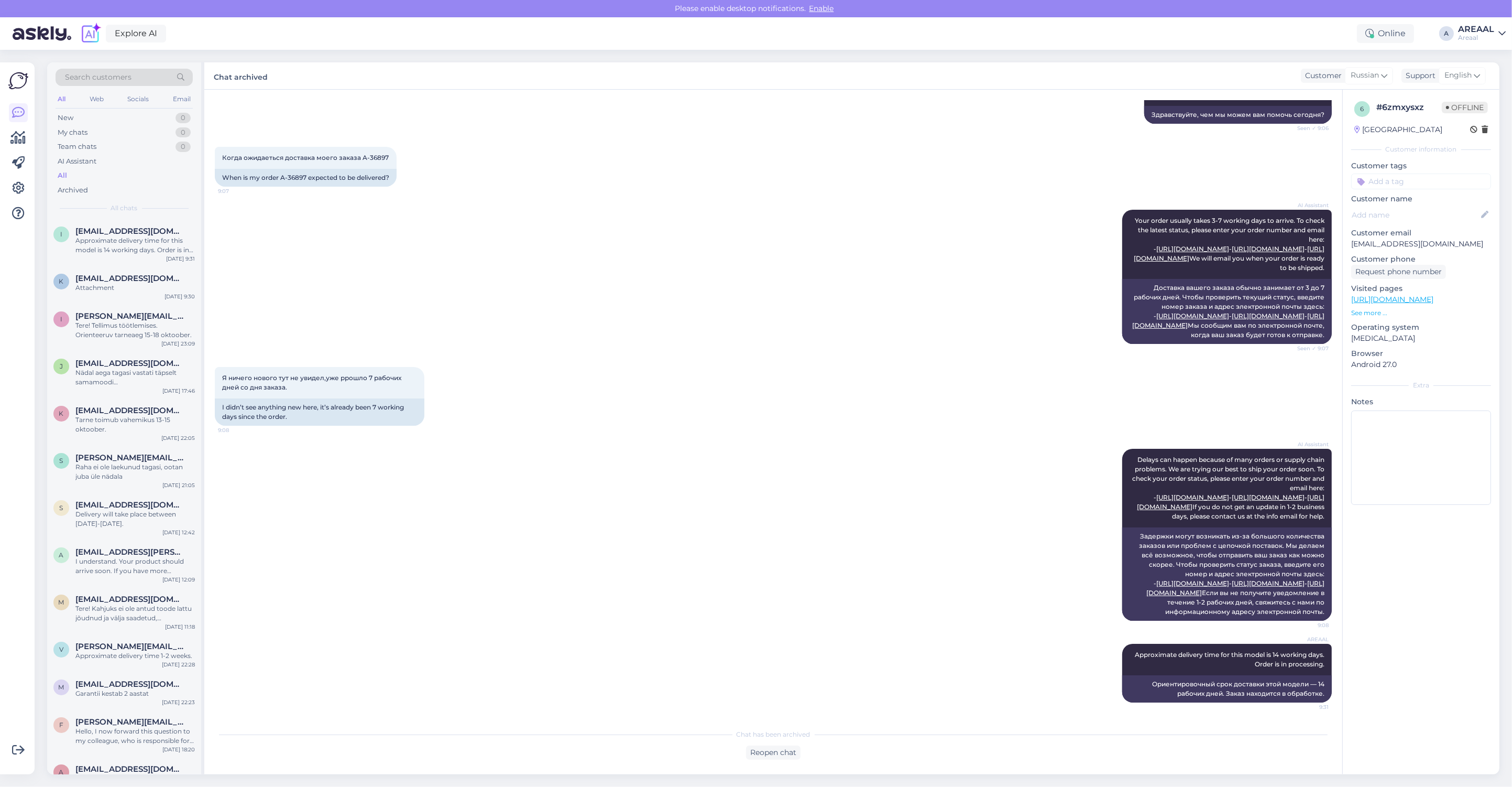
click at [1474, 38] on div "Areaal" at bounding box center [1476, 38] width 36 height 8
click at [1476, 89] on button "Open" at bounding box center [1483, 81] width 29 height 16
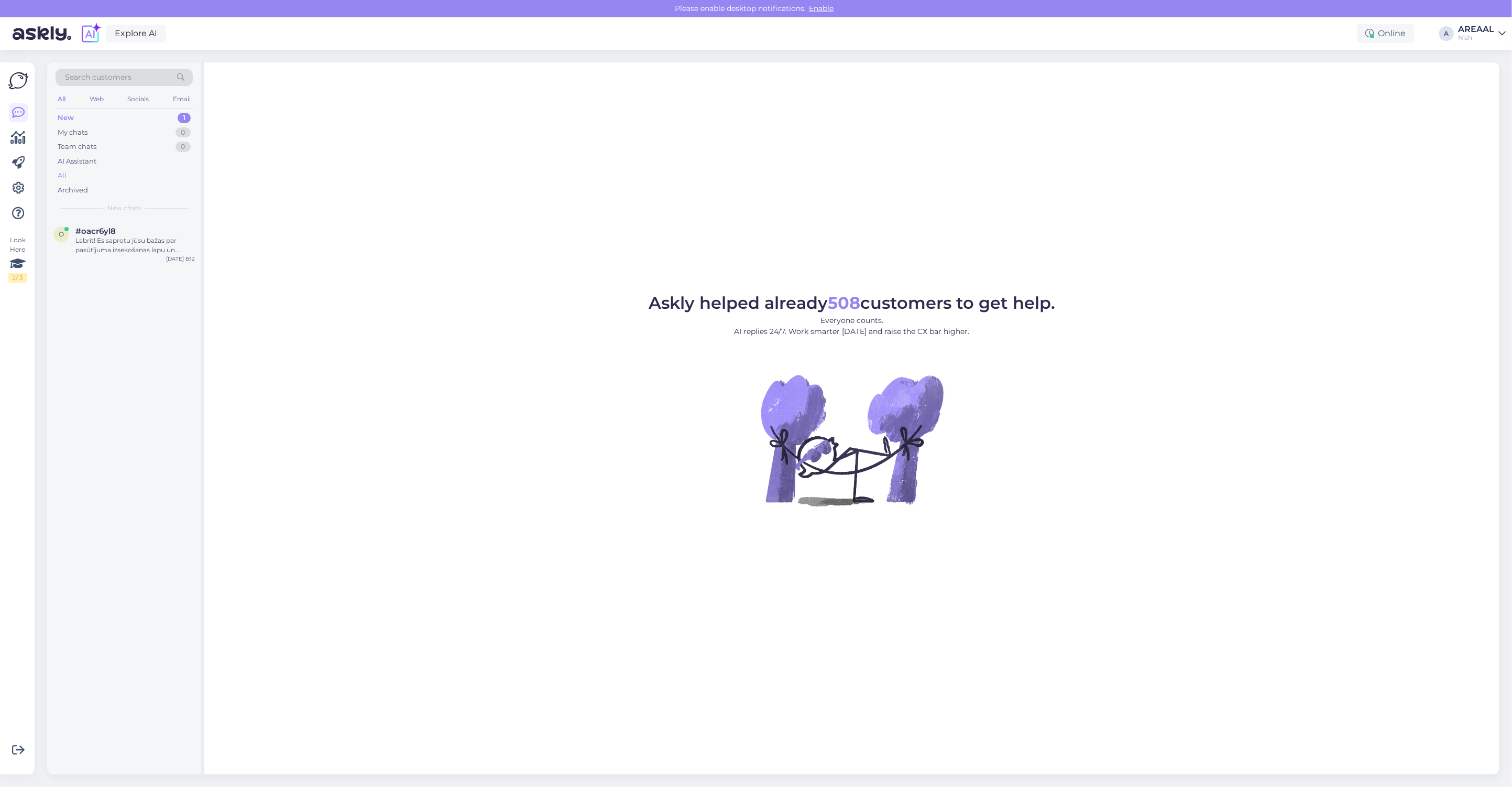
click at [116, 172] on div "All" at bounding box center [124, 176] width 137 height 15
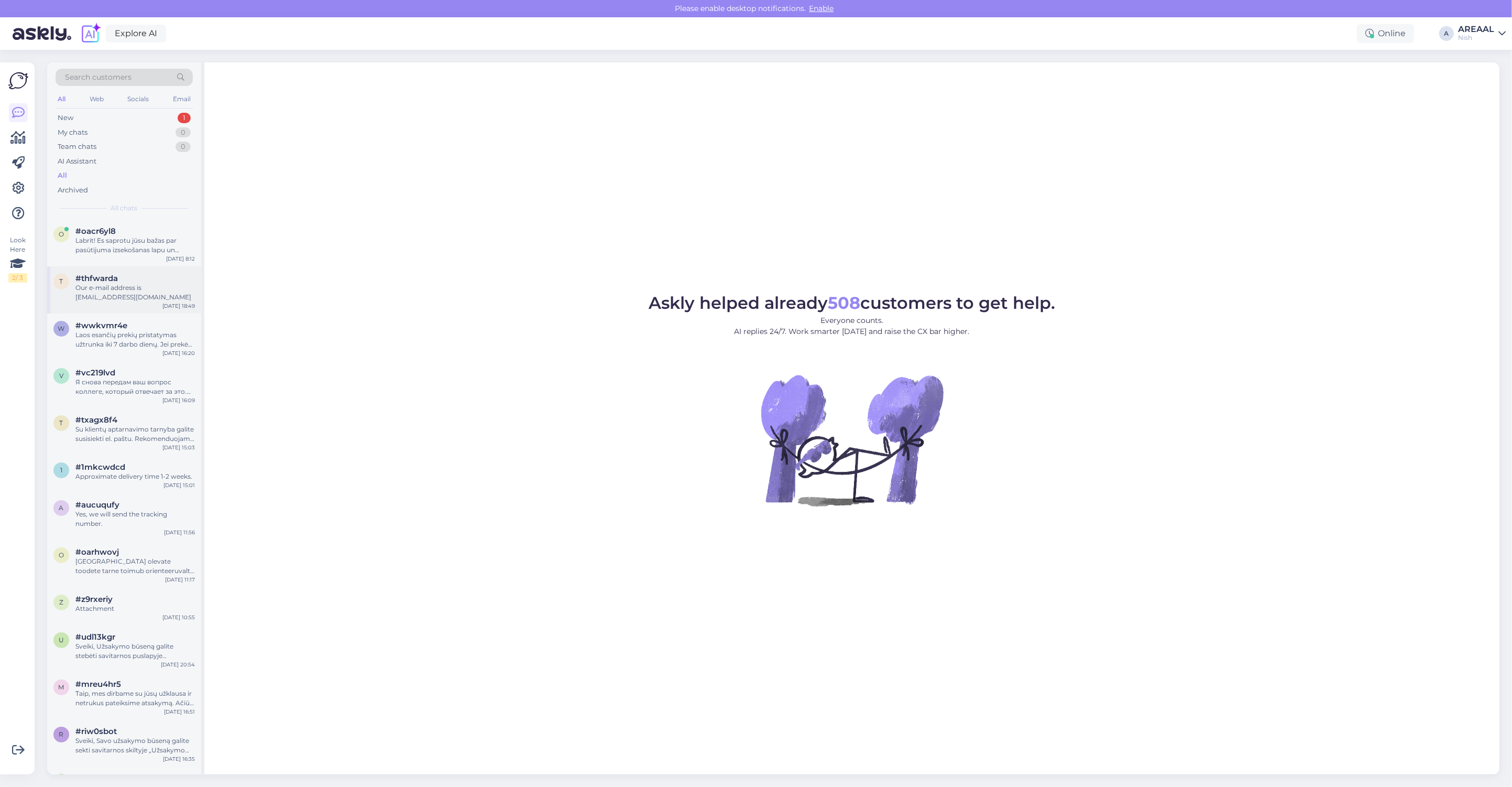
click at [154, 278] on div "#thfwarda" at bounding box center [136, 278] width 120 height 9
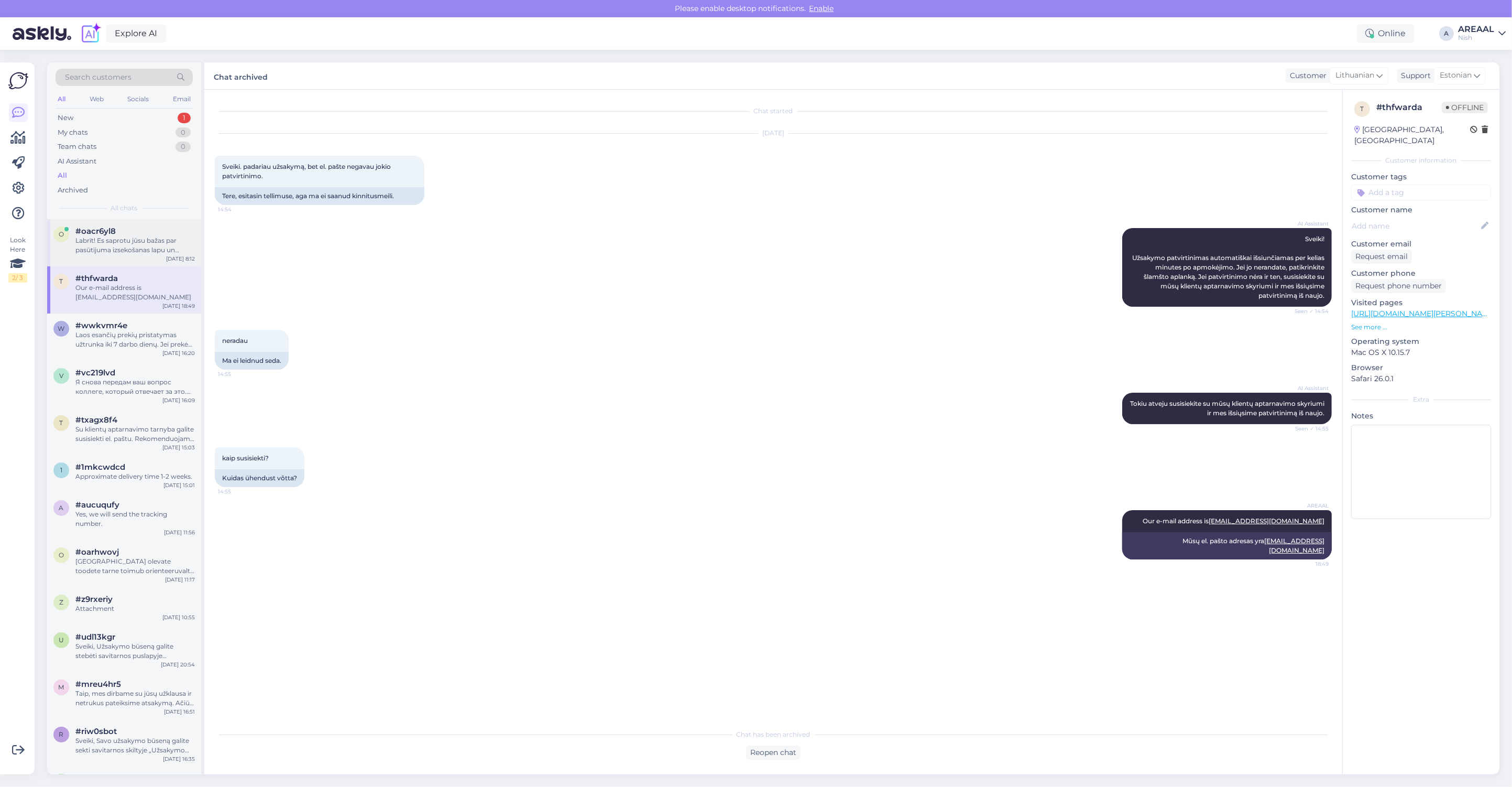
click at [148, 244] on div "Labrīt! Es saprotu jūsu bažas par pasūtījuma izsekošanas lapu un rītdienas term…" at bounding box center [136, 245] width 120 height 19
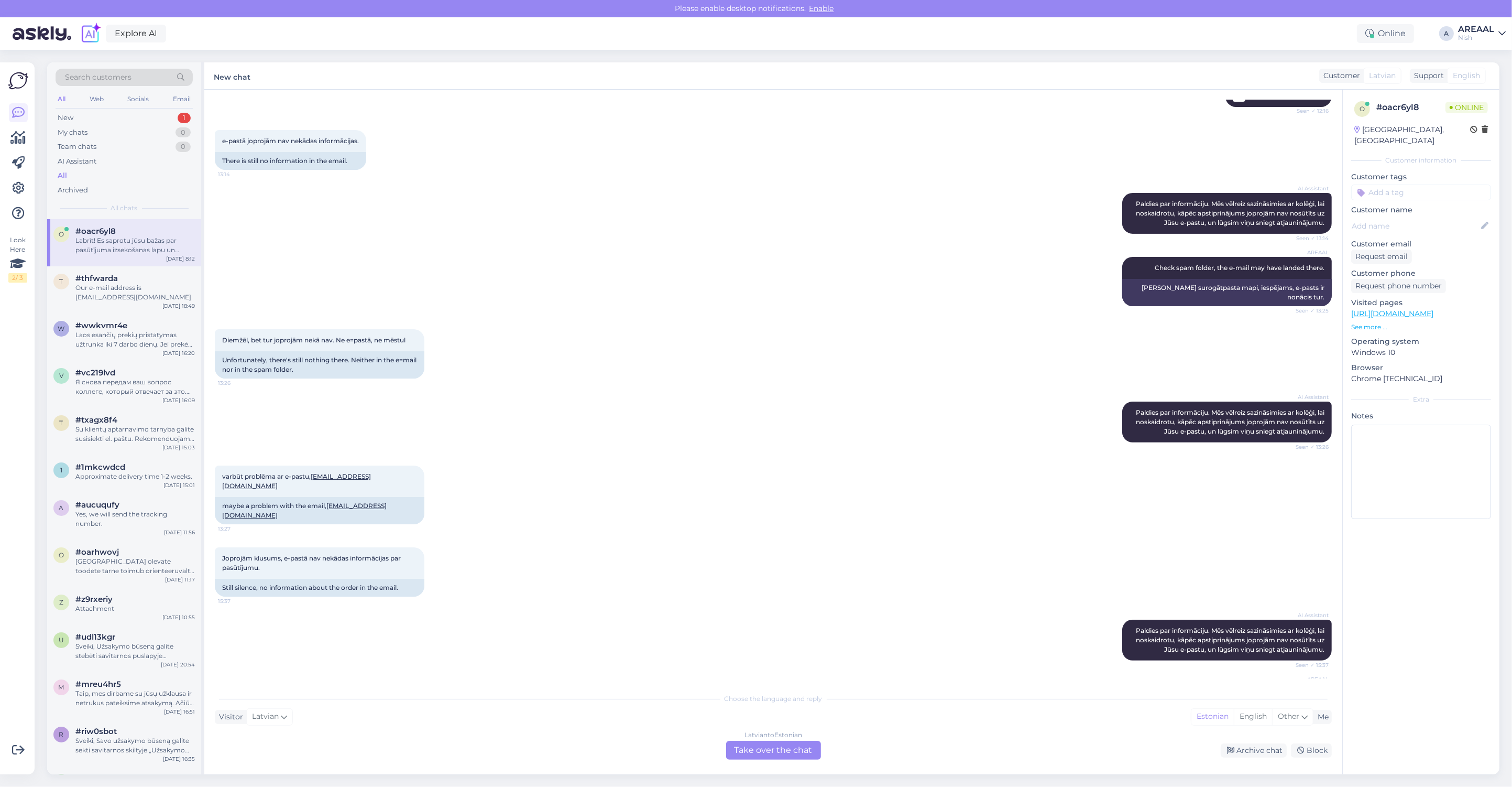
scroll to position [2651, 0]
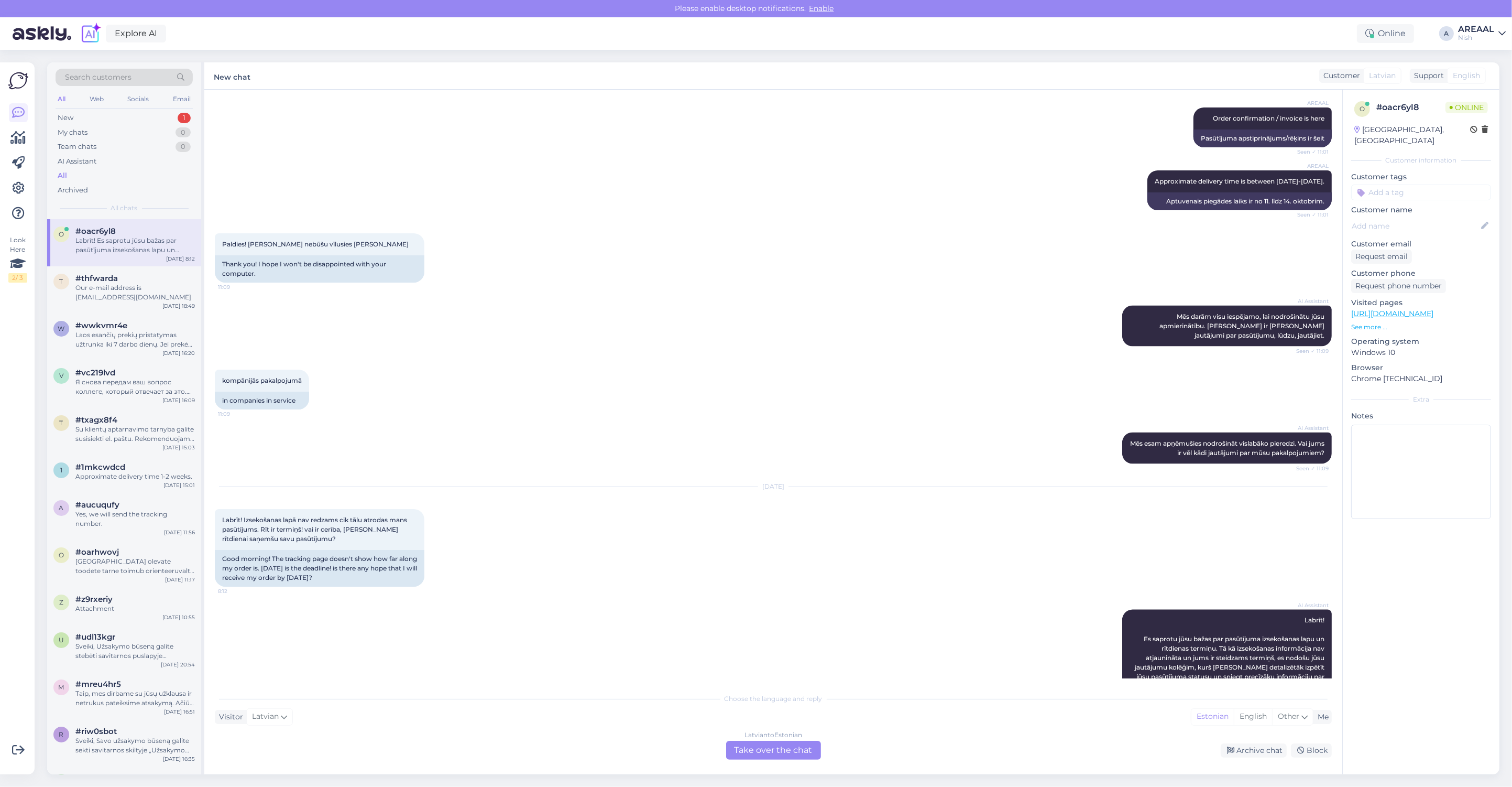
click at [690, 428] on div "AI Assistant Mēs esam apņēmušies nodrošināt vislabāko pieredzi. Vai jums ir vēl…" at bounding box center [773, 448] width 1117 height 55
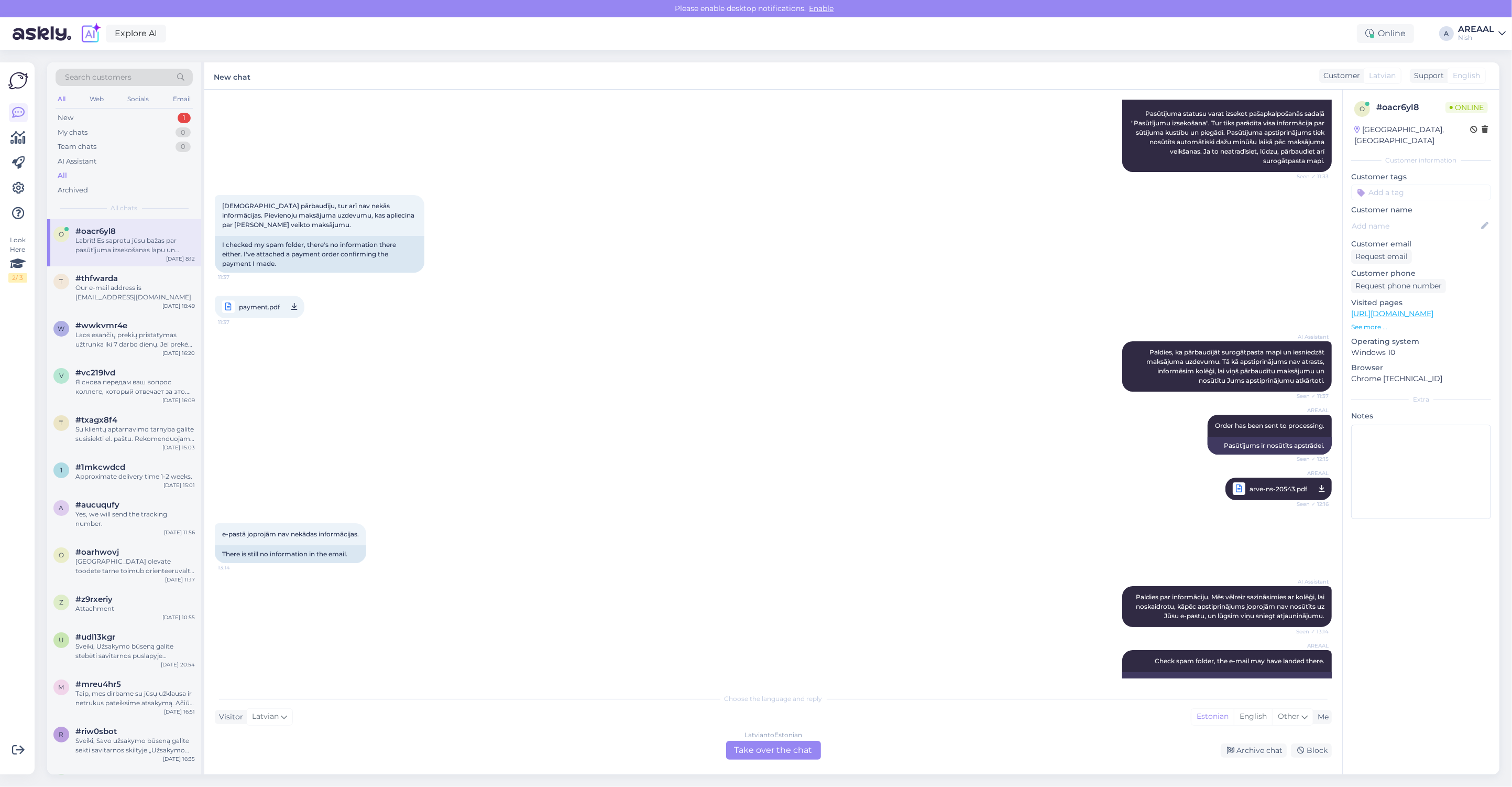
scroll to position [161, 0]
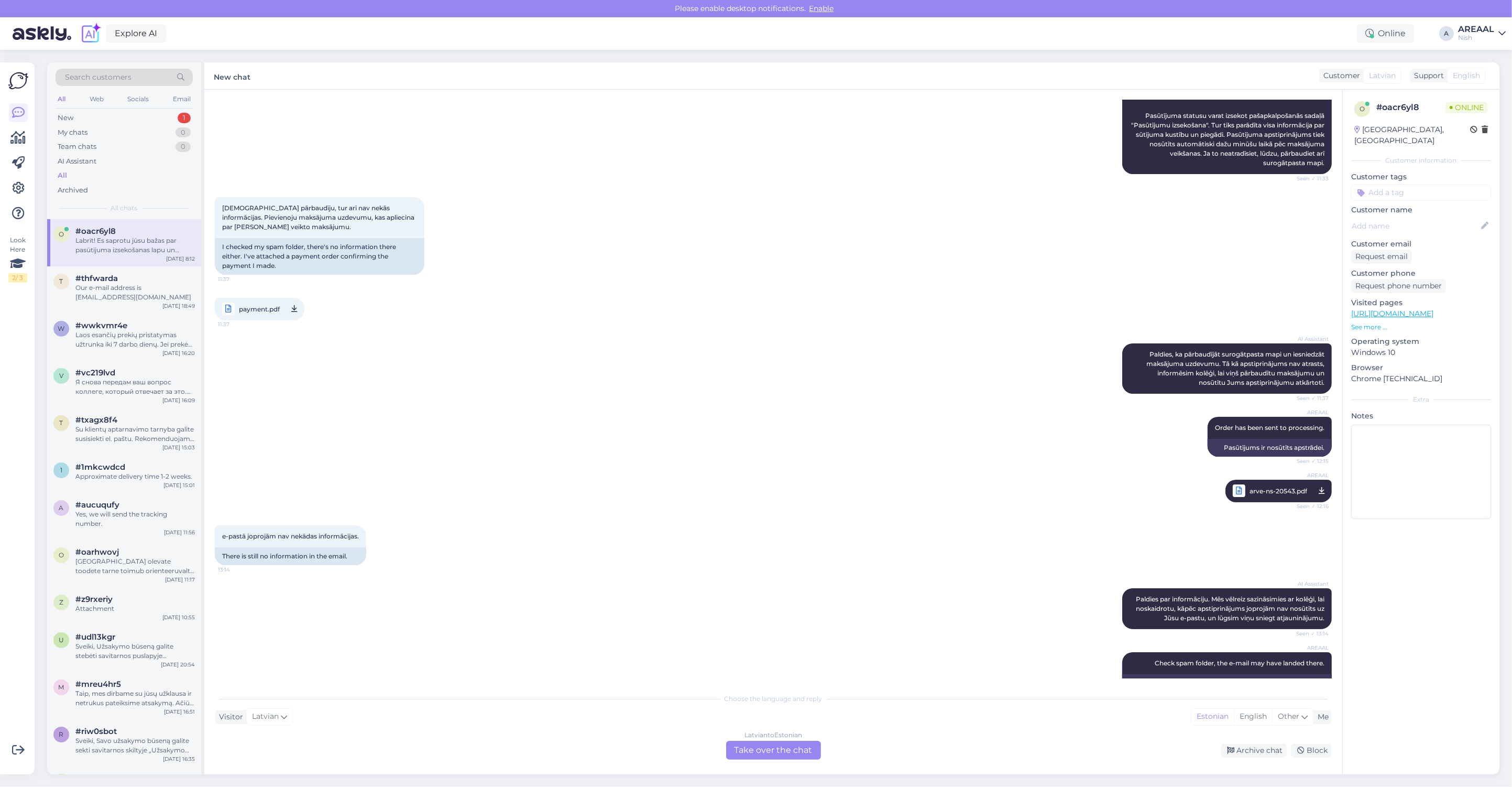
click at [255, 314] on span "payment.pdf" at bounding box center [259, 309] width 41 height 13
click at [768, 756] on div "[DEMOGRAPHIC_DATA] to Estonian Take over the chat" at bounding box center [774, 750] width 95 height 19
click at [756, 743] on div "[DEMOGRAPHIC_DATA] to Estonian Take over the chat" at bounding box center [774, 750] width 95 height 19
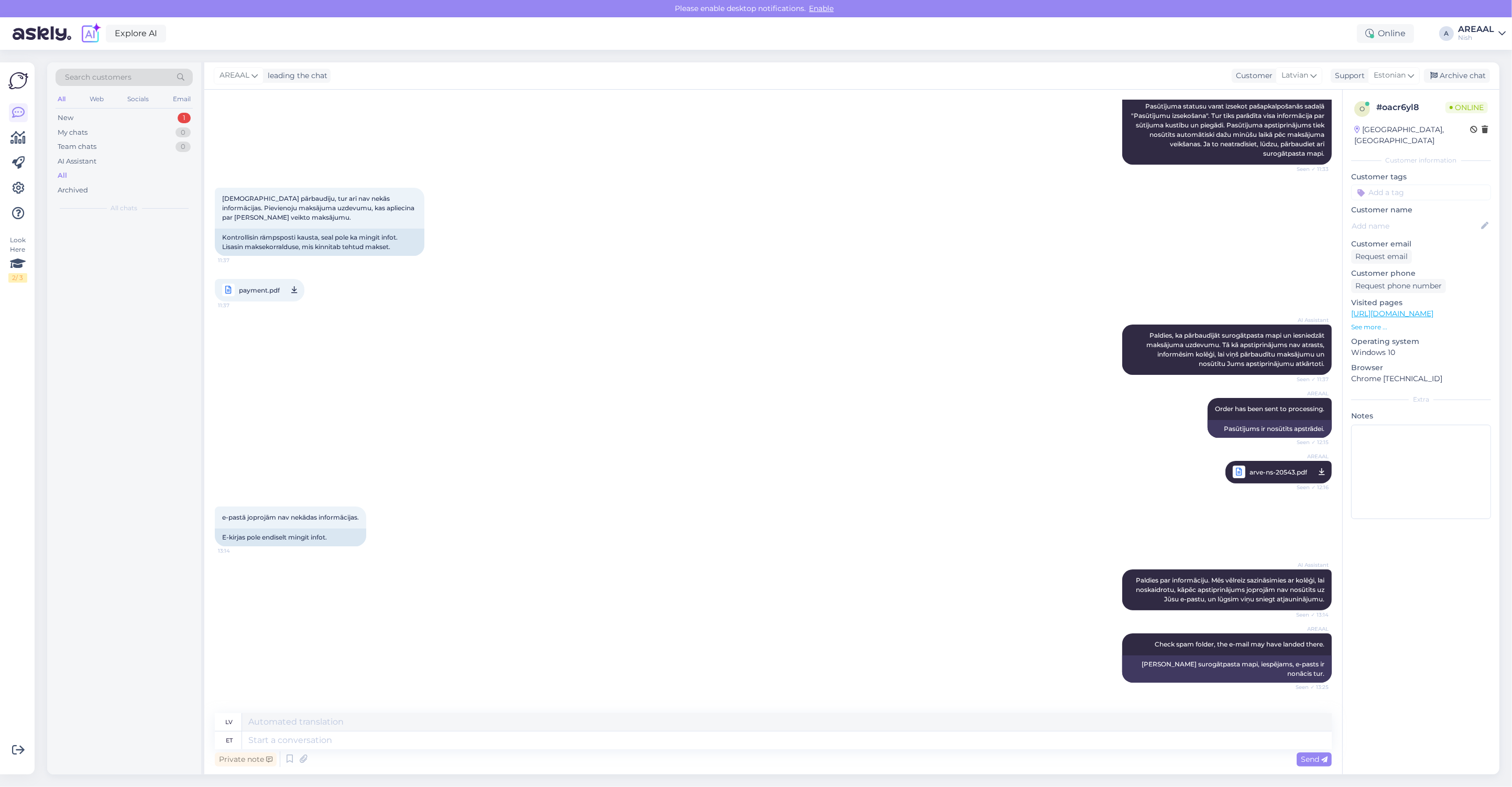
scroll to position [151, 0]
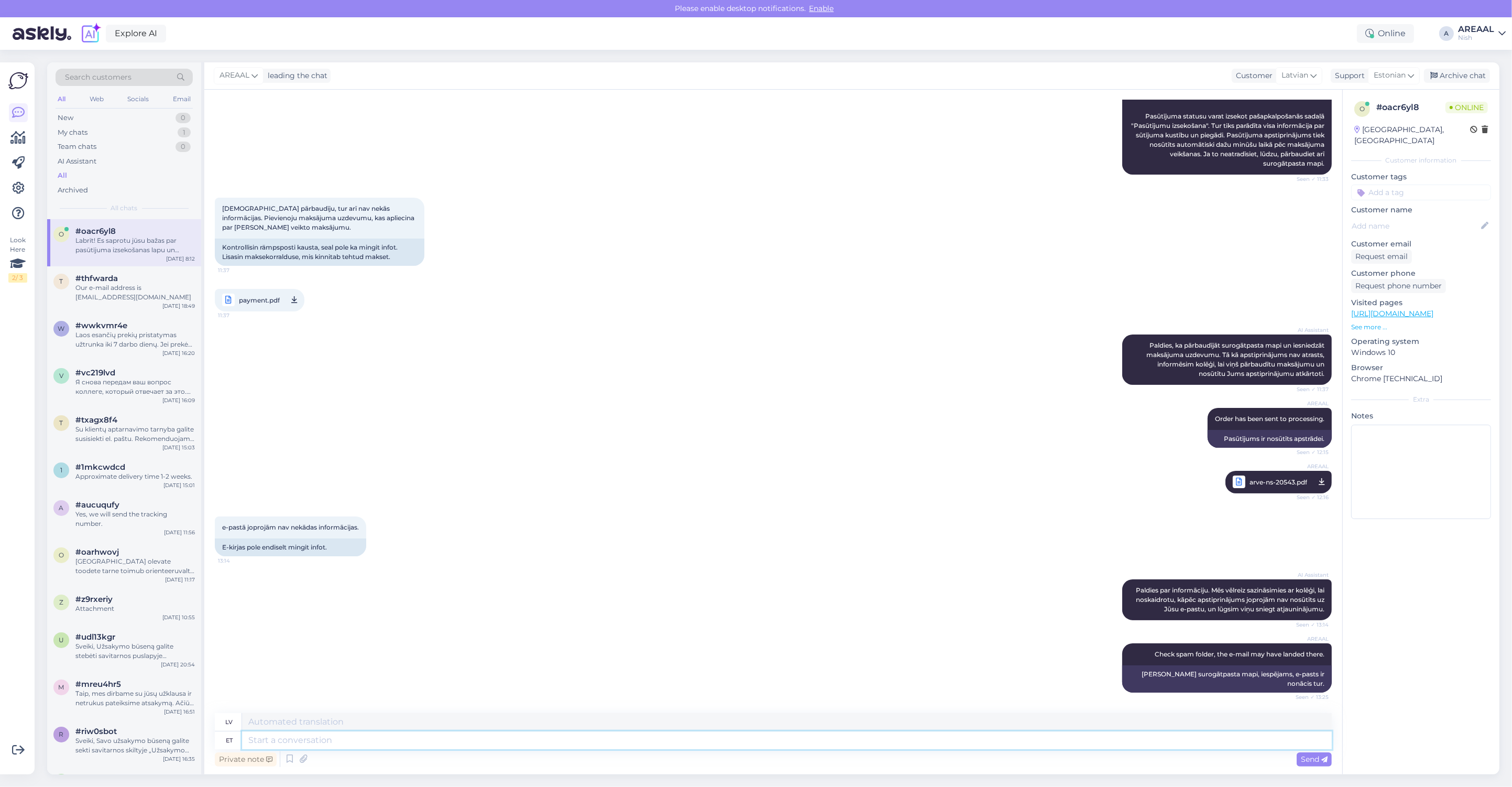
click at [756, 743] on textarea at bounding box center [787, 740] width 1090 height 18
paste textarea "[URL][DOMAIN_NAME]"
type textarea "[URL][DOMAIN_NAME]"
click at [789, 713] on textarea at bounding box center [787, 722] width 1090 height 18
paste textarea "[URL][DOMAIN_NAME]"
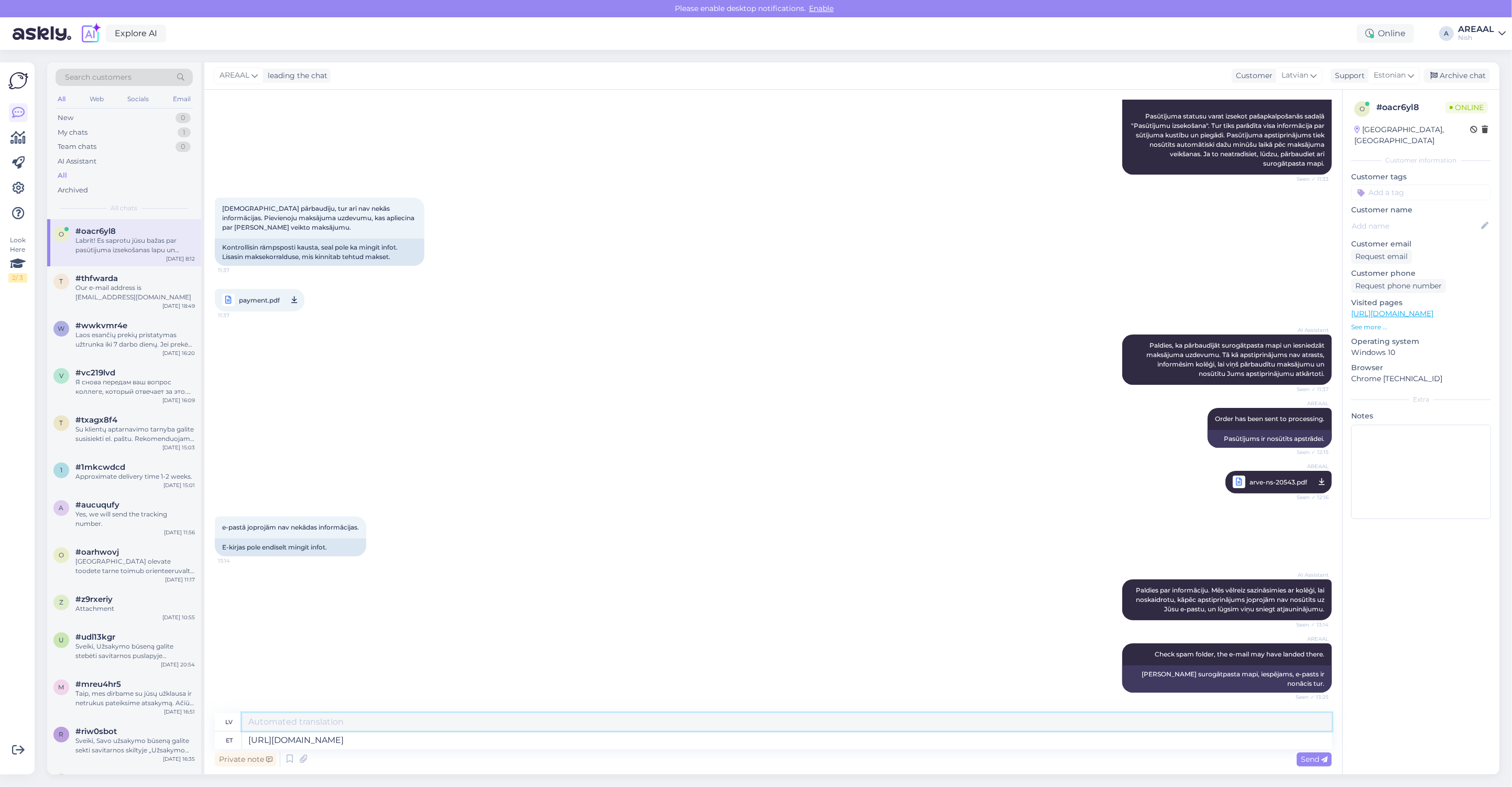
type textarea "[URL][DOMAIN_NAME]"
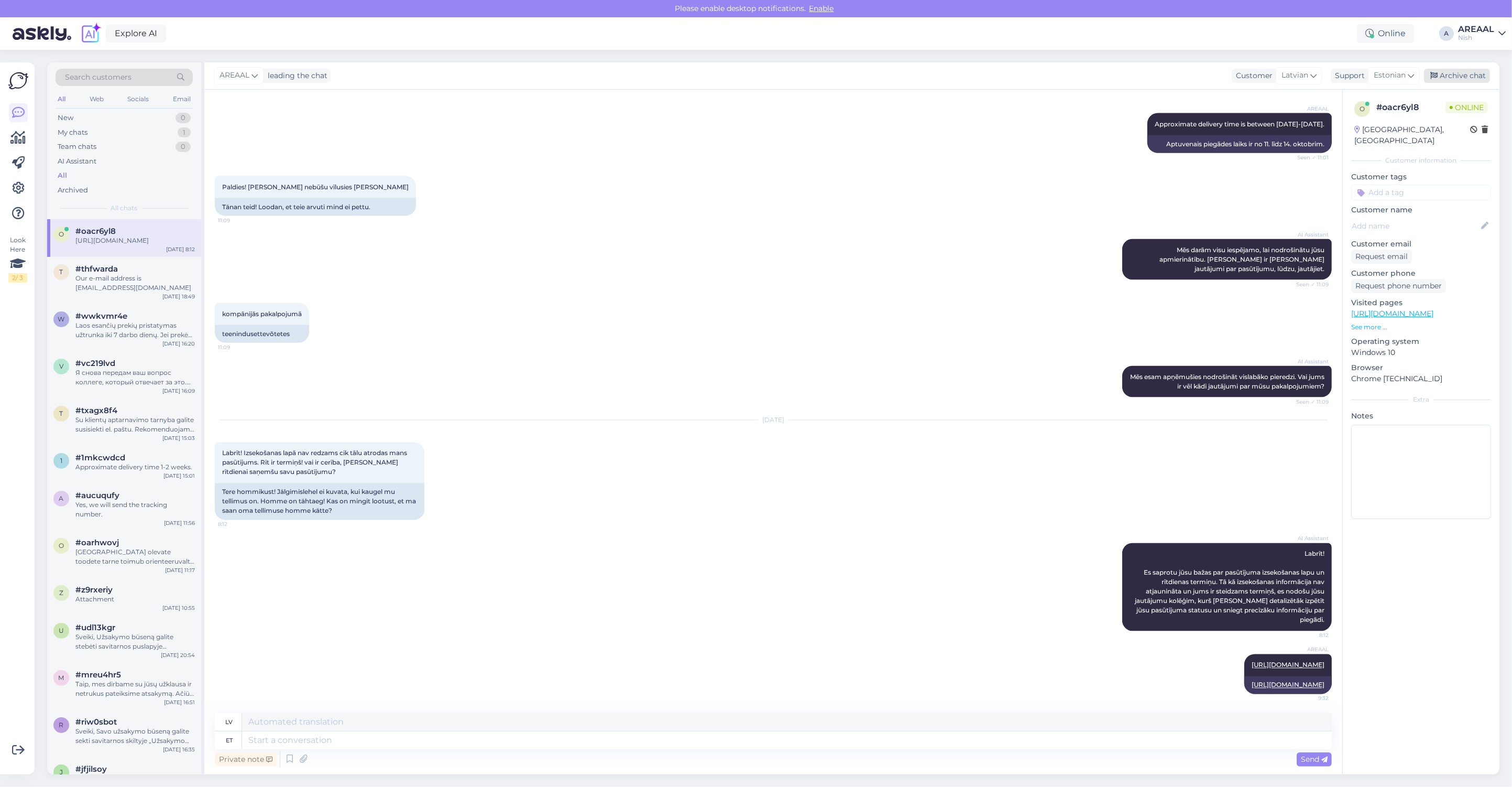
click at [1454, 74] on div "Archive chat" at bounding box center [1457, 76] width 66 height 14
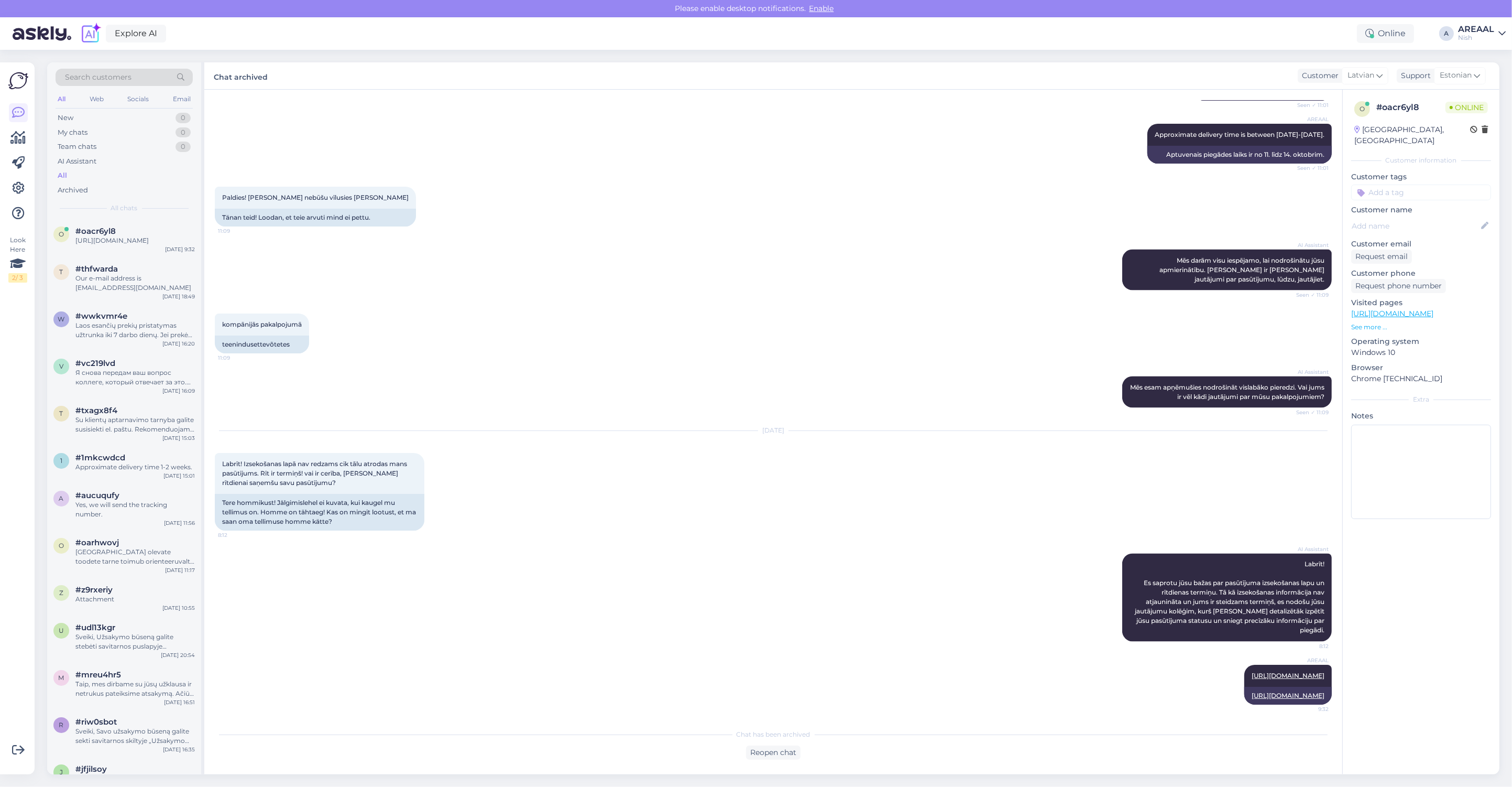
click at [1470, 43] on div "Explore AI Online A AREAAL Nish" at bounding box center [756, 33] width 1512 height 32
click at [1473, 34] on div "Nish" at bounding box center [1476, 38] width 36 height 8
drag, startPoint x: 1477, startPoint y: 41, endPoint x: 1483, endPoint y: 53, distance: 13.4
click at [1483, 53] on button "Open" at bounding box center [1483, 59] width 29 height 16
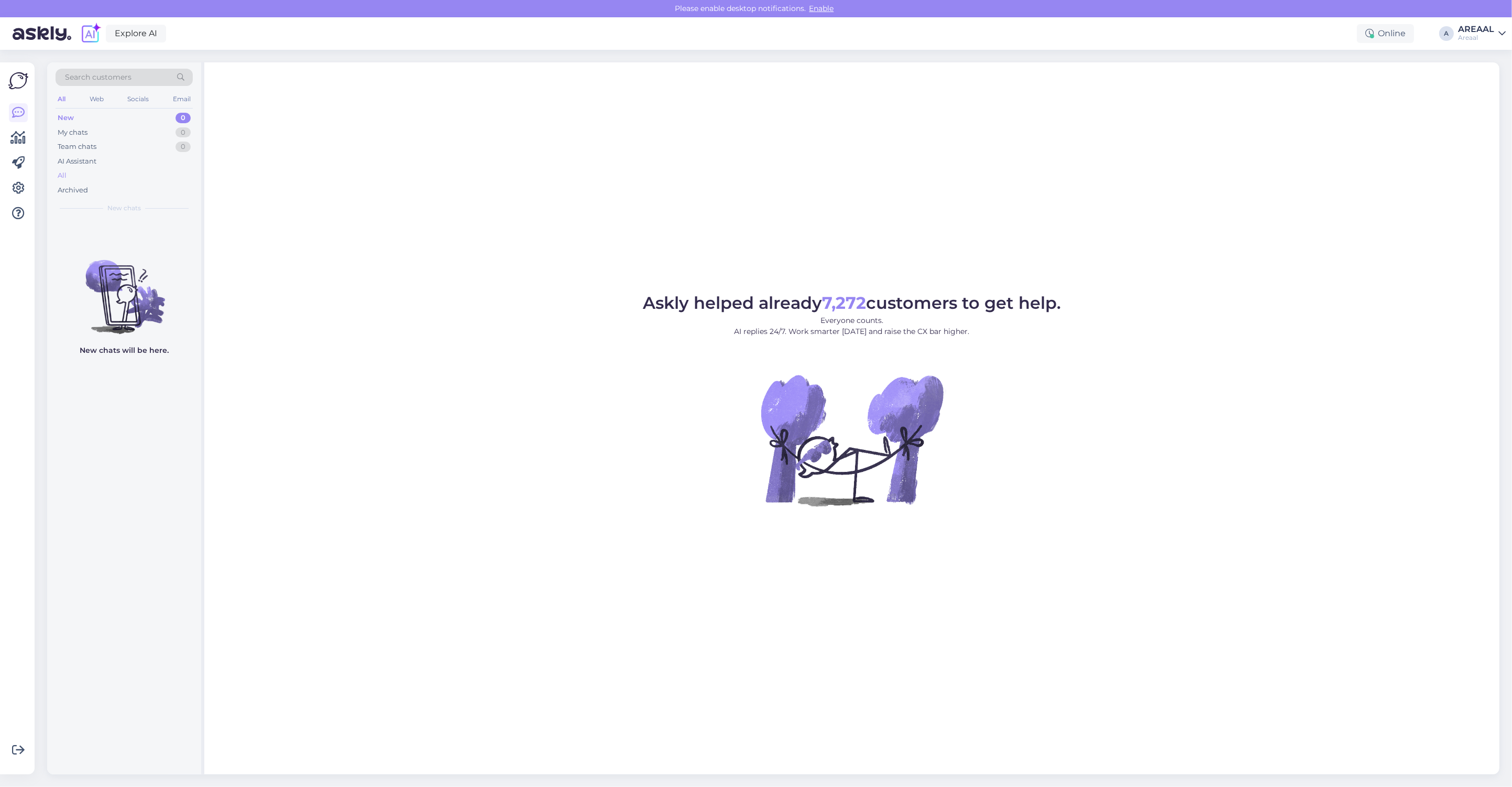
click at [109, 181] on div "All" at bounding box center [124, 176] width 137 height 15
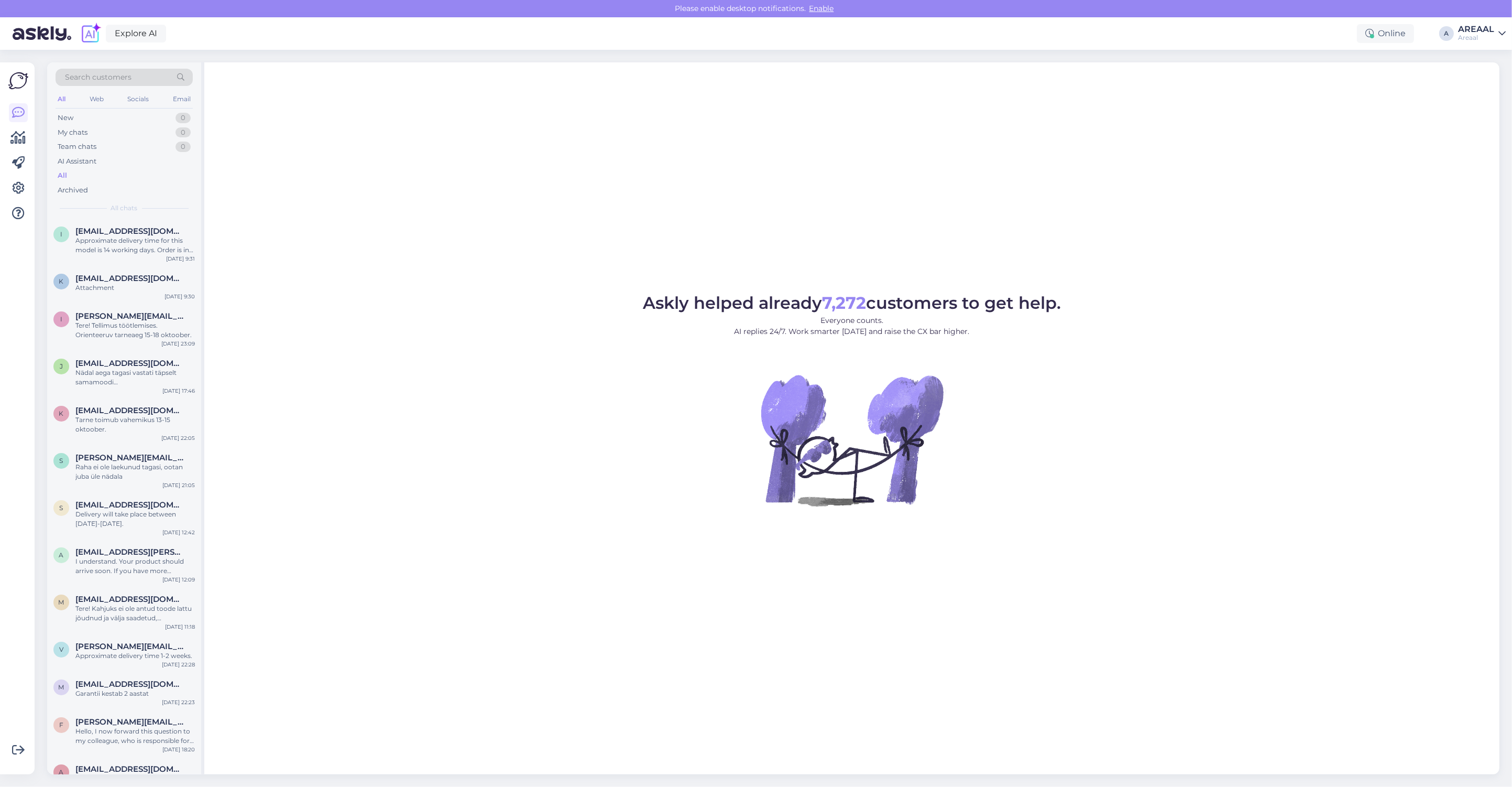
click at [1480, 27] on div "AREAAL" at bounding box center [1476, 29] width 36 height 8
click at [1479, 88] on button "Open" at bounding box center [1483, 81] width 29 height 16
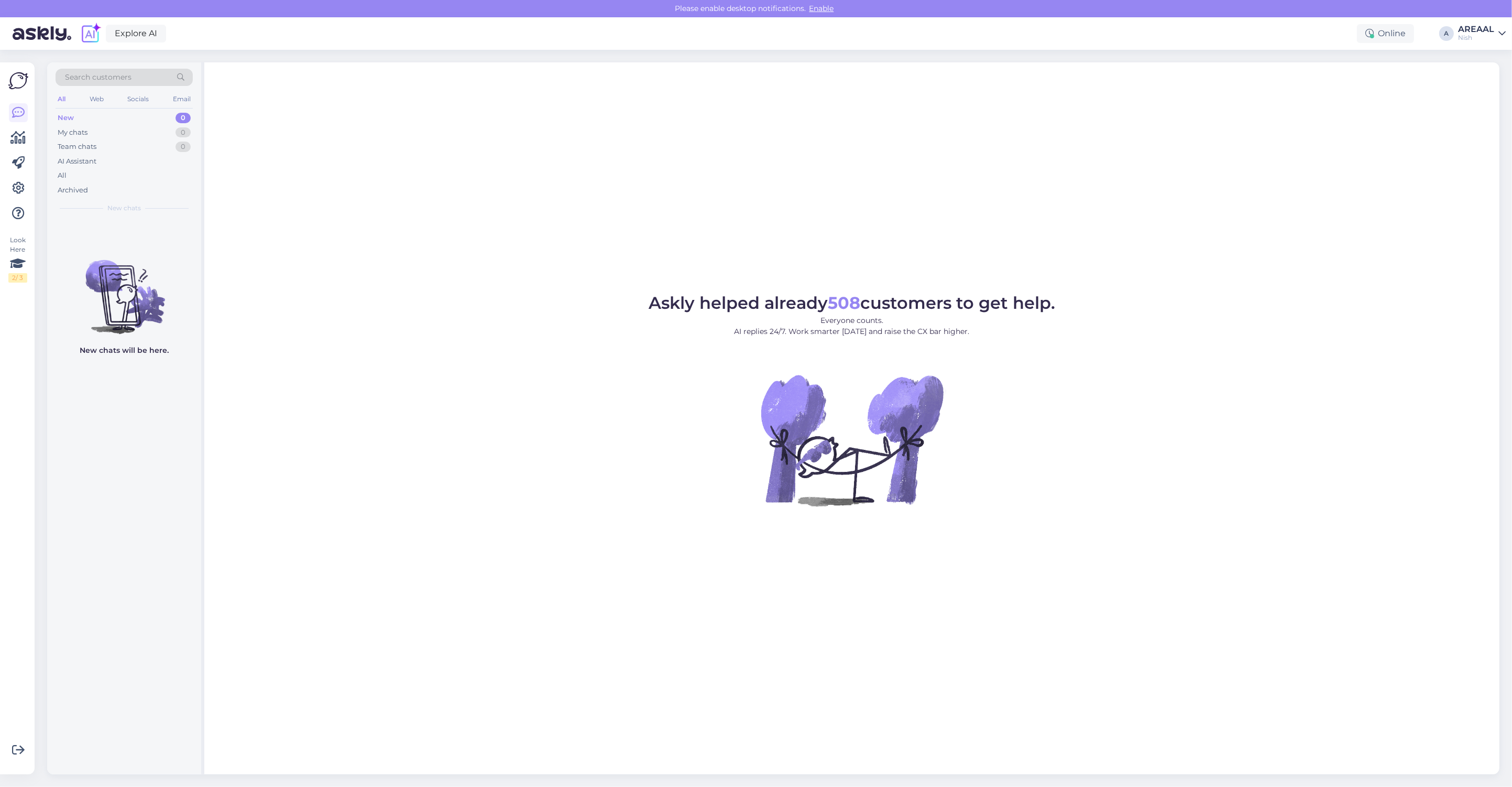
click at [123, 147] on div "Team chats 0" at bounding box center [124, 146] width 137 height 15
click at [116, 171] on div "All" at bounding box center [124, 176] width 137 height 15
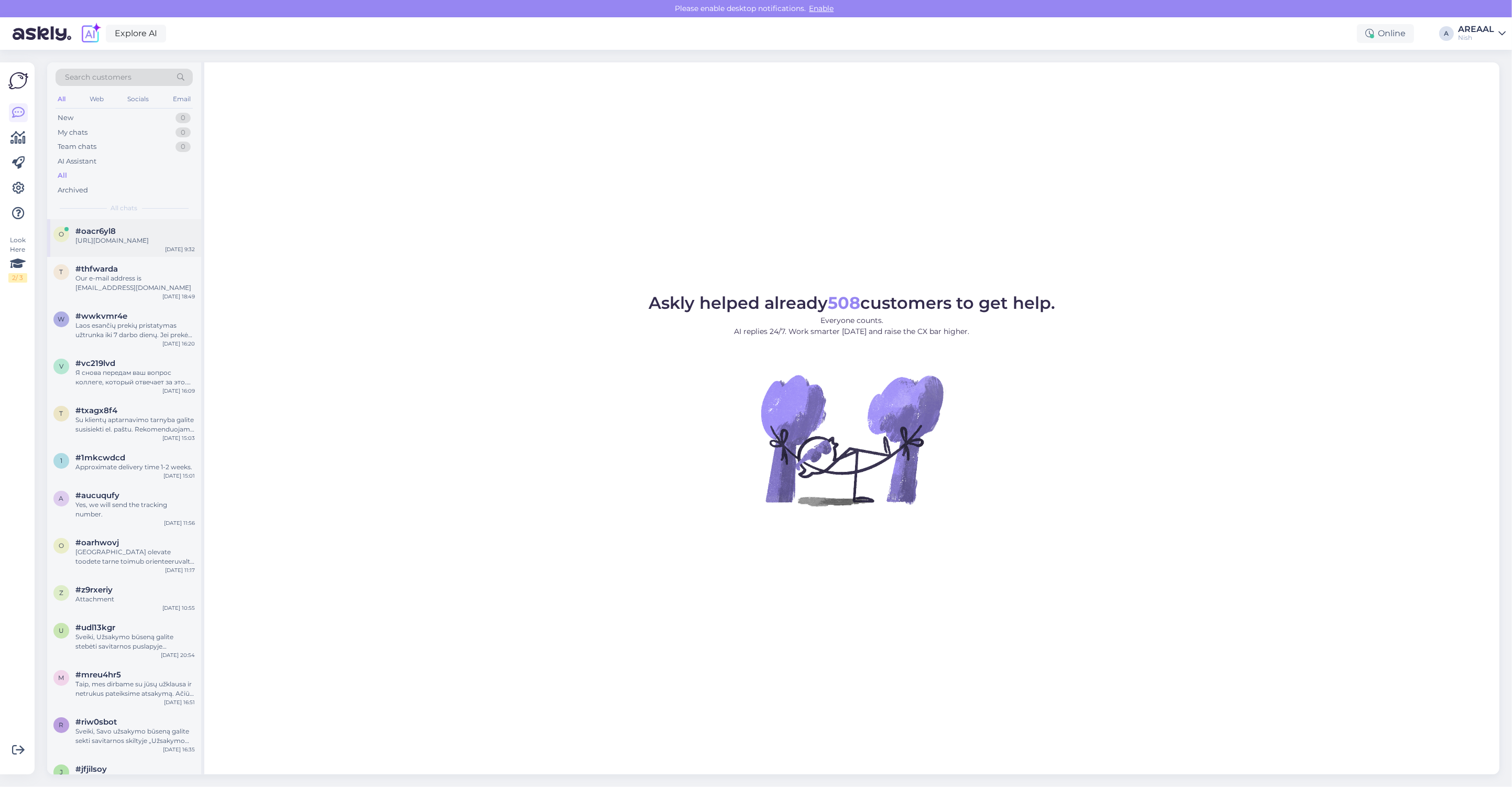
click at [137, 240] on div "[URL][DOMAIN_NAME]" at bounding box center [136, 241] width 120 height 9
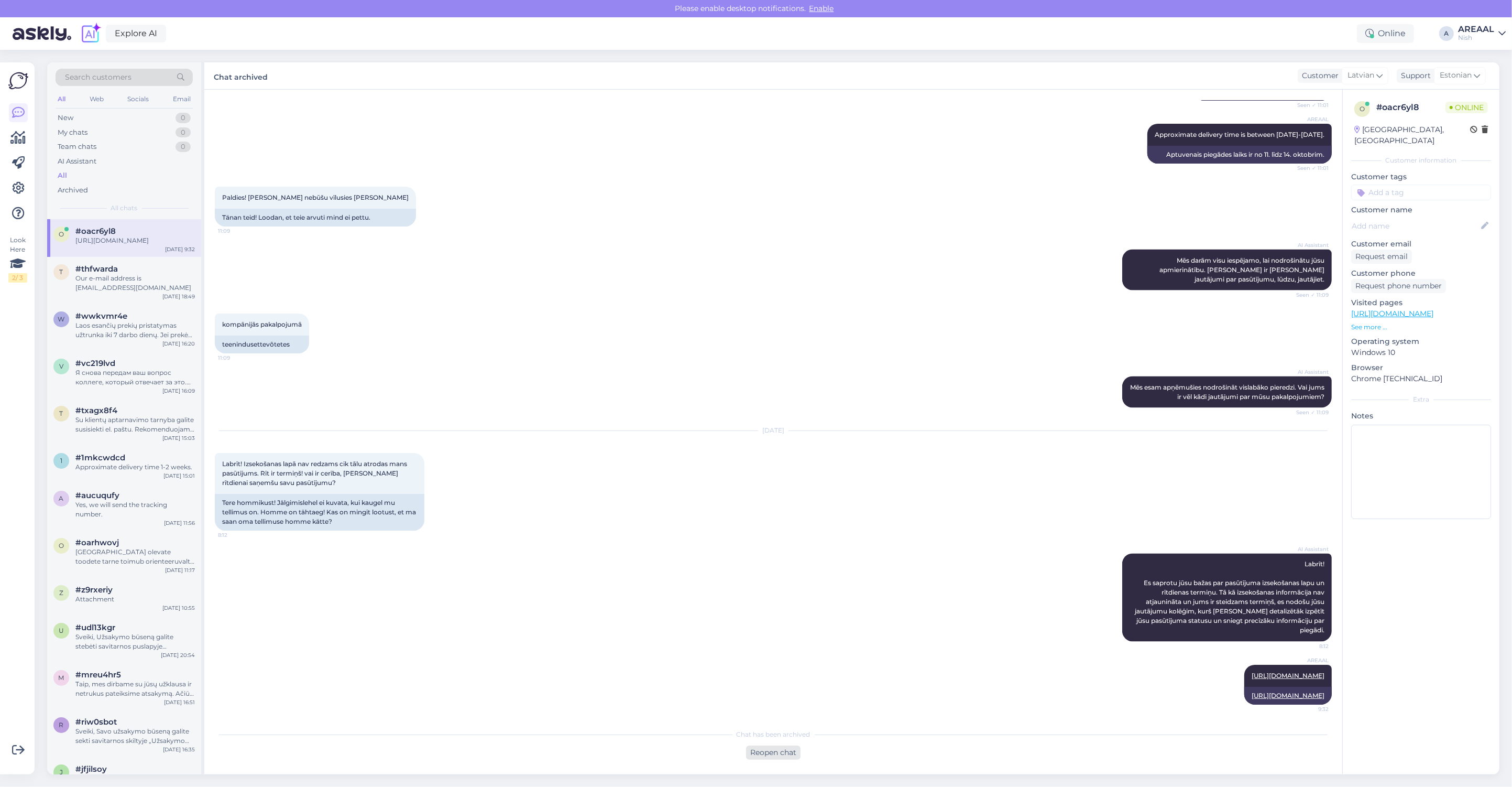
click at [774, 746] on div "Reopen chat" at bounding box center [773, 752] width 55 height 14
type textarea "Delivered to the pickup point"
type textarea "Piegādāts uz saņemšanas punktu!"
type textarea "Delivered to the pickup point."
type textarea "Piegādāts uz saņemšanas punktu."
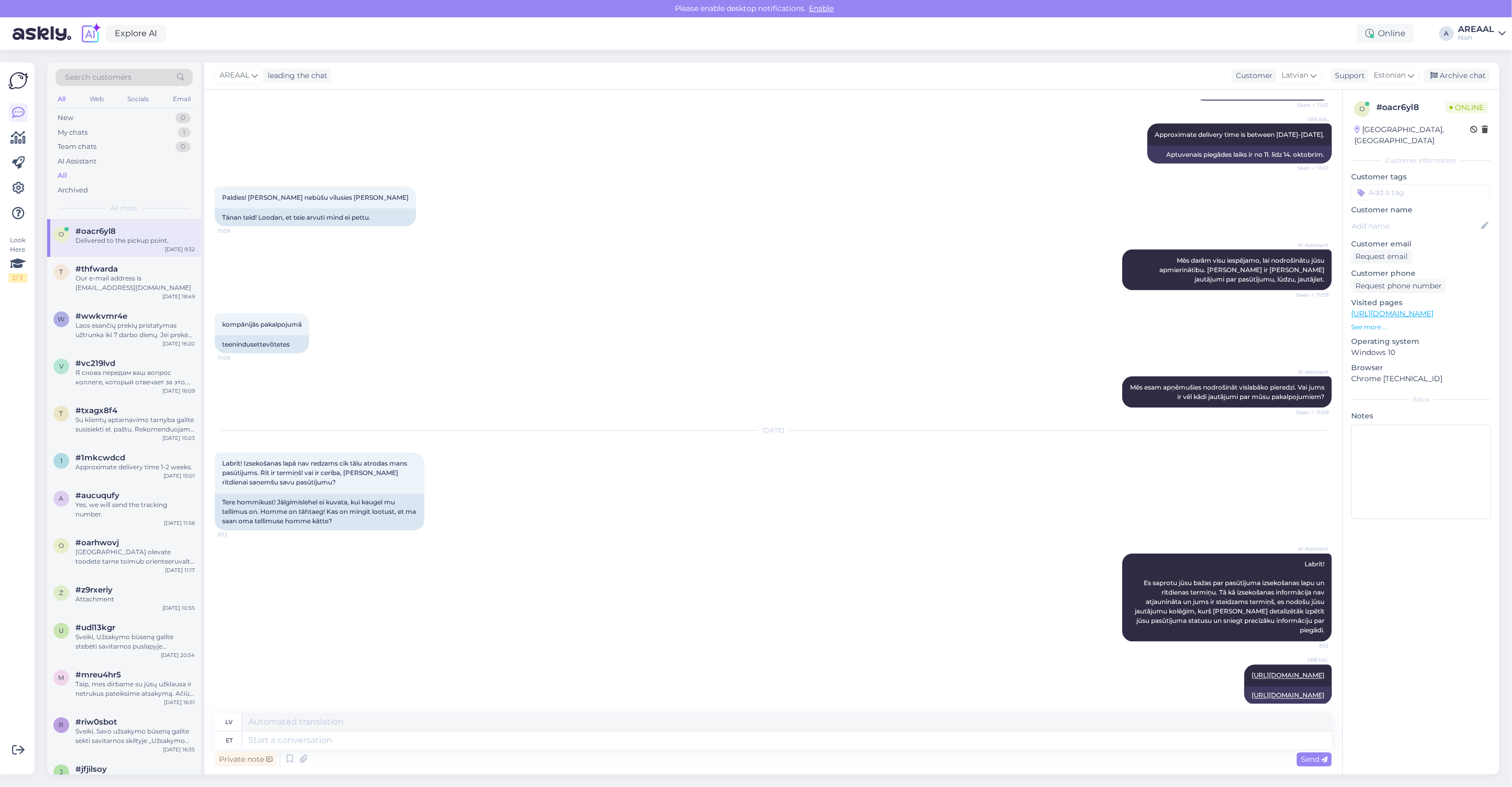
scroll to position [2742, 0]
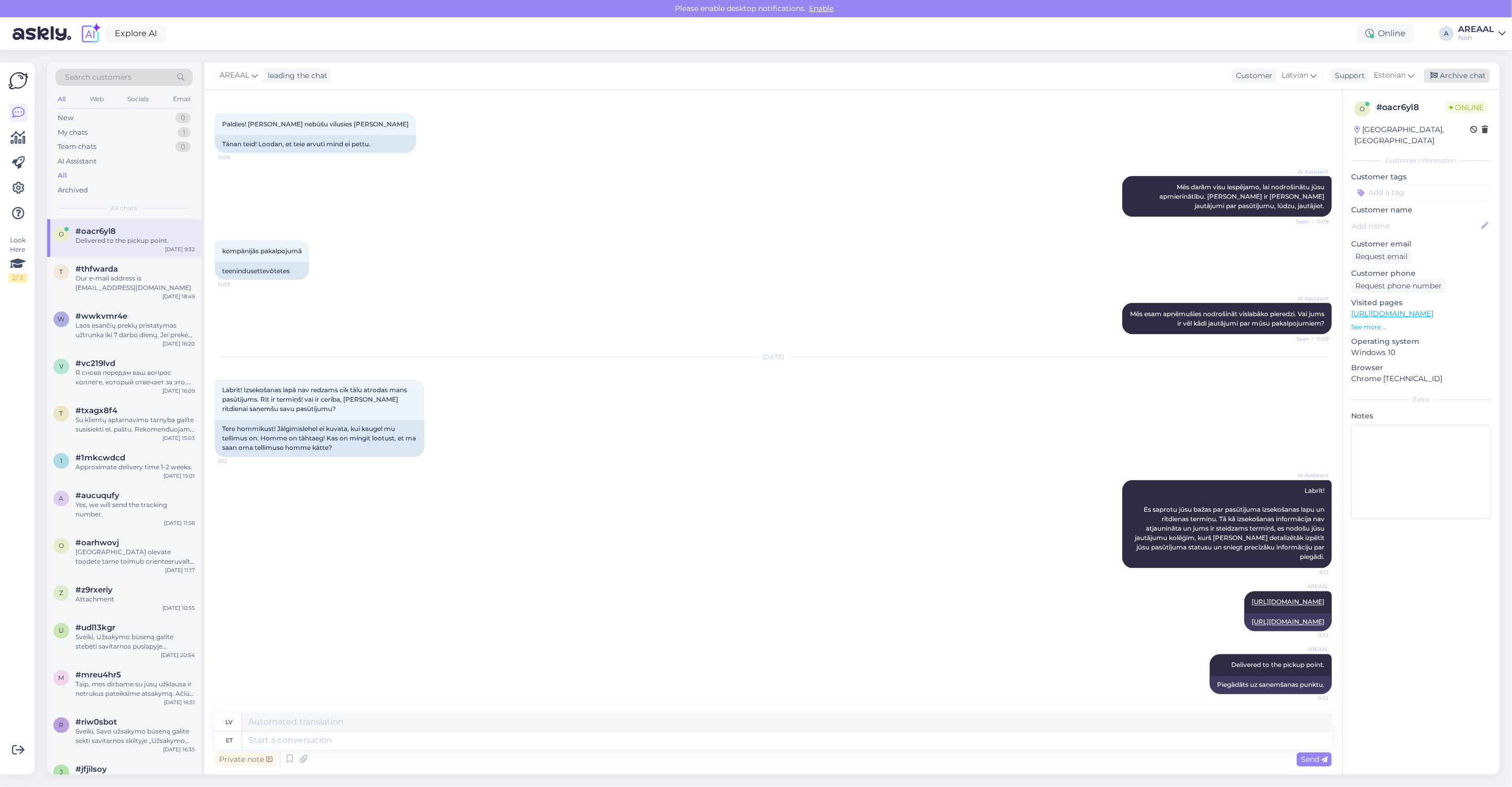
click at [1456, 72] on div "Archive chat" at bounding box center [1457, 76] width 66 height 14
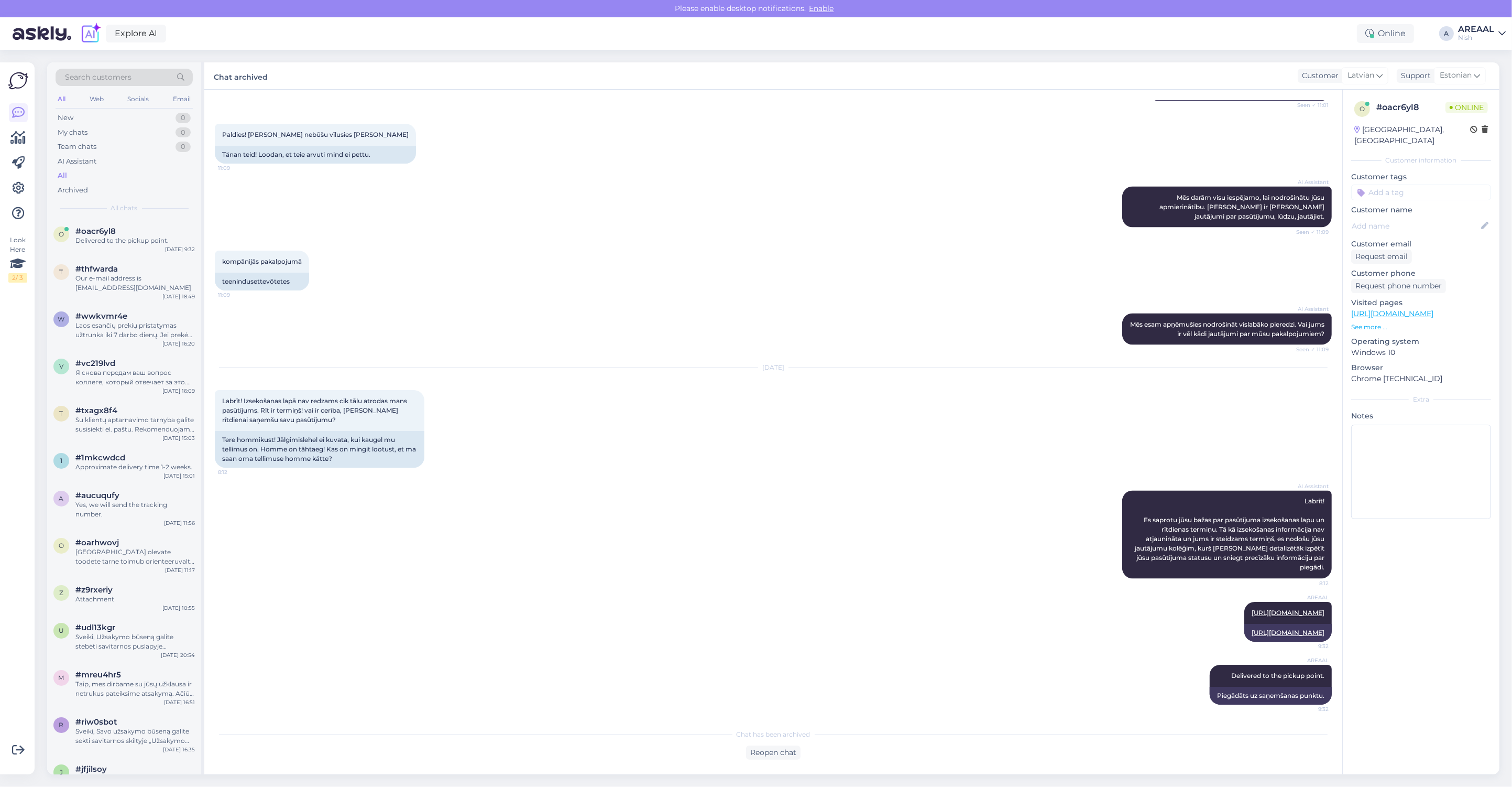
click at [1469, 45] on div "Explore AI Online A AREAAL Nish" at bounding box center [756, 33] width 1512 height 32
click at [1486, 26] on div "AREAAL" at bounding box center [1476, 29] width 36 height 8
